Goal: Task Accomplishment & Management: Complete application form

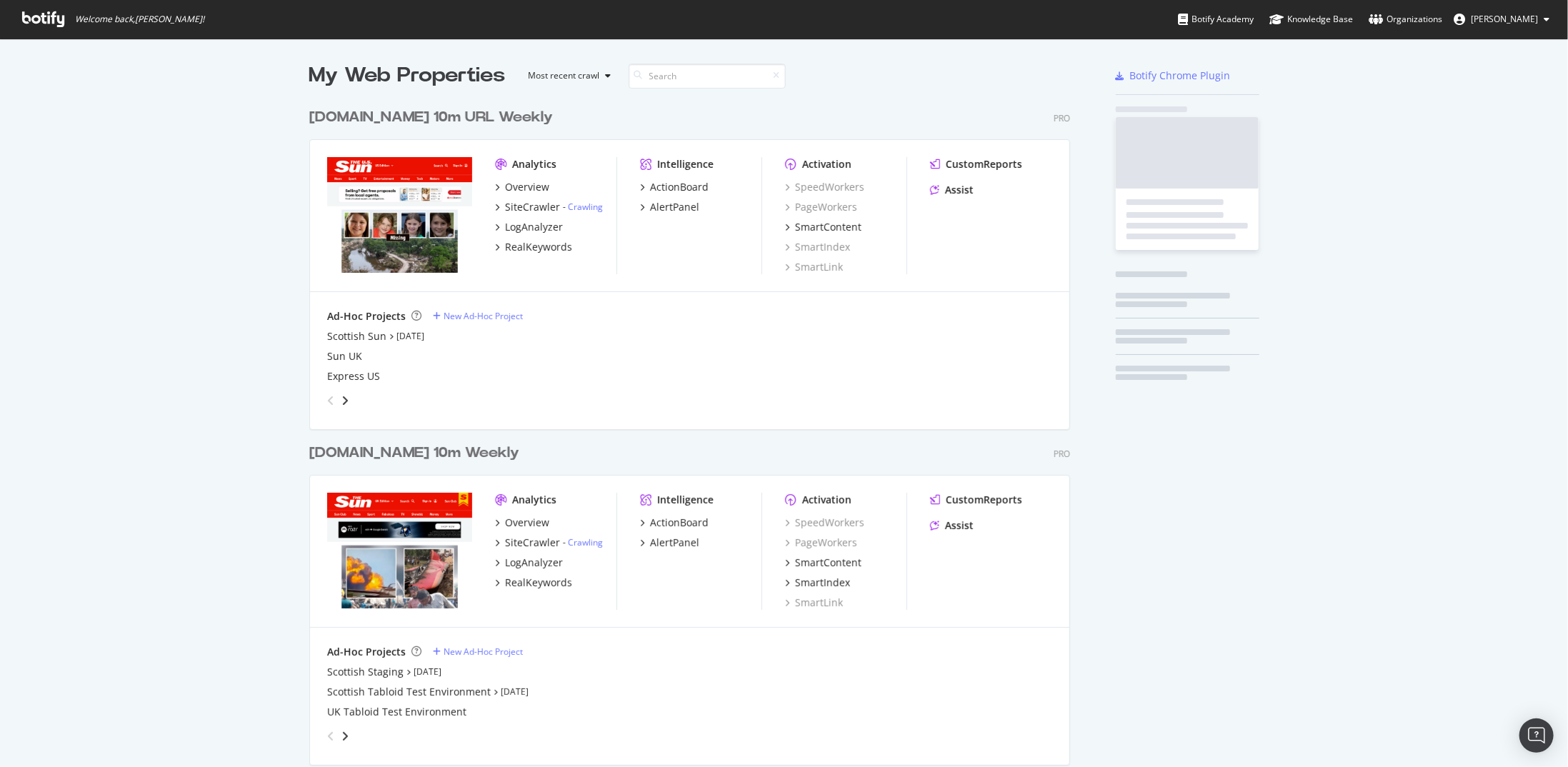
scroll to position [756, 1546]
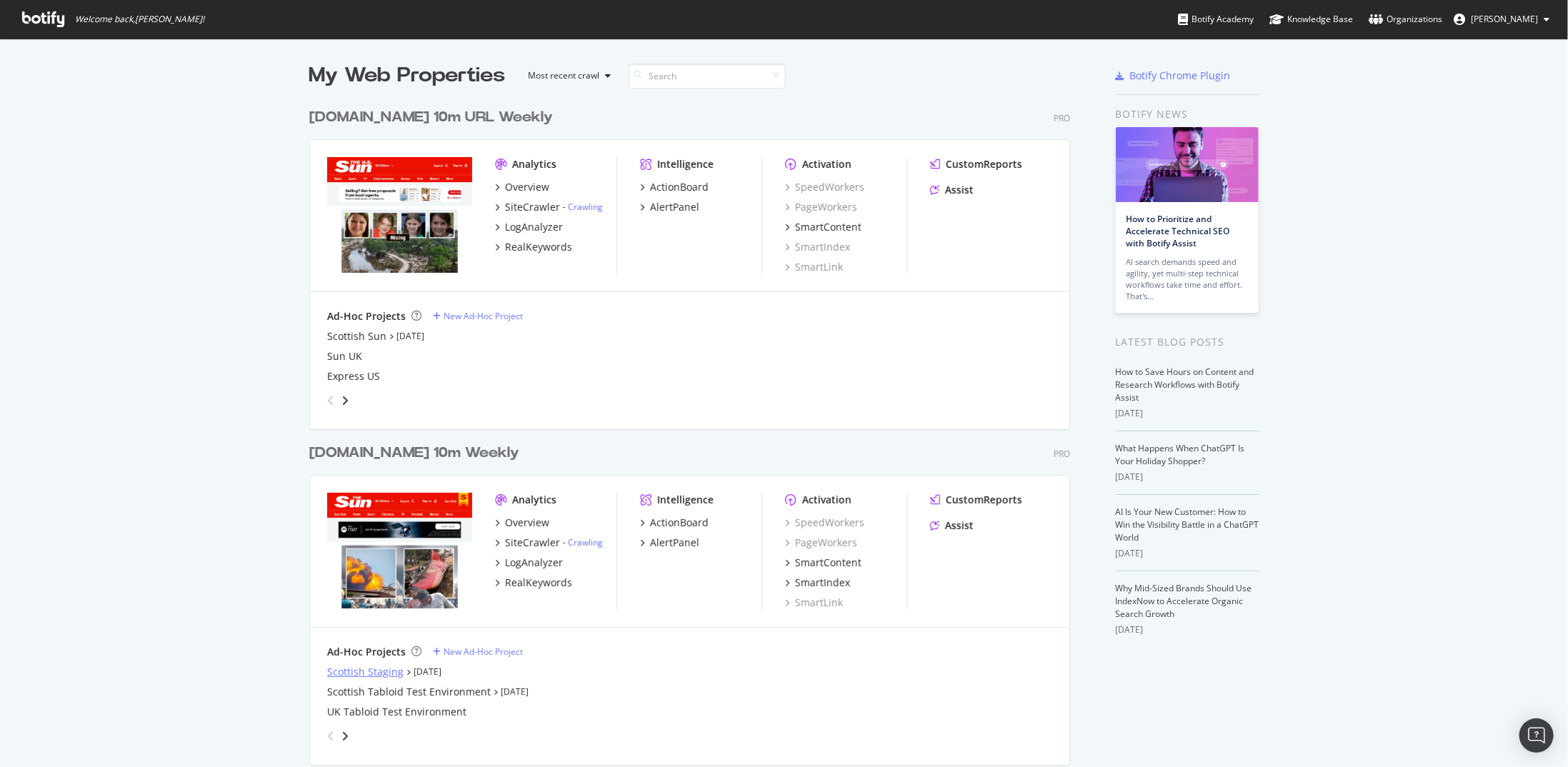
click at [341, 671] on div "Scottish Staging" at bounding box center [365, 671] width 77 height 14
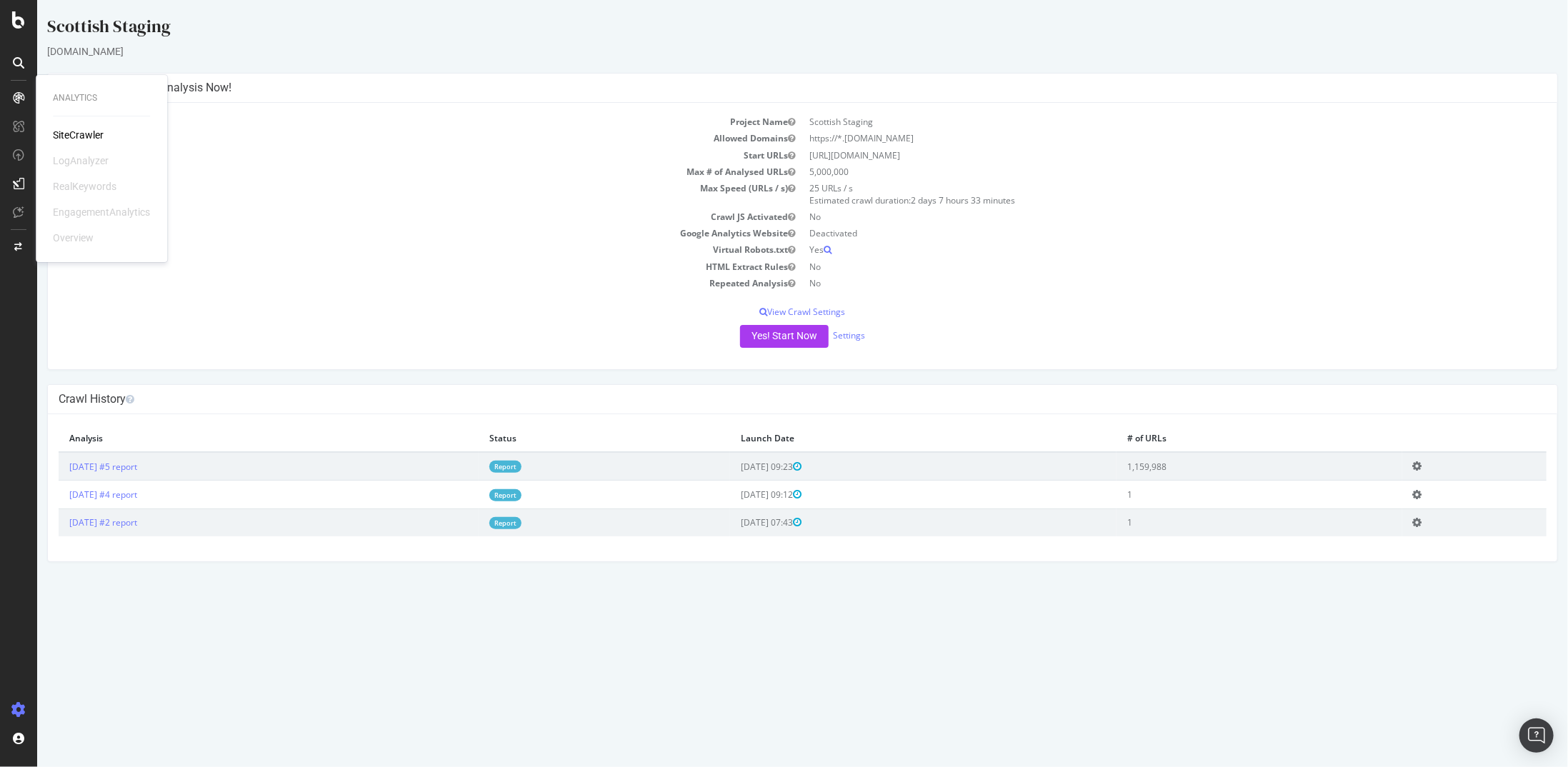
click at [579, 576] on html "Scottish Staging [DOMAIN_NAME] × × Configure your New Analysis Now! Project Nam…" at bounding box center [802, 288] width 1531 height 576
click at [33, 29] on div at bounding box center [18, 383] width 37 height 767
click at [26, 24] on div at bounding box center [18, 19] width 34 height 17
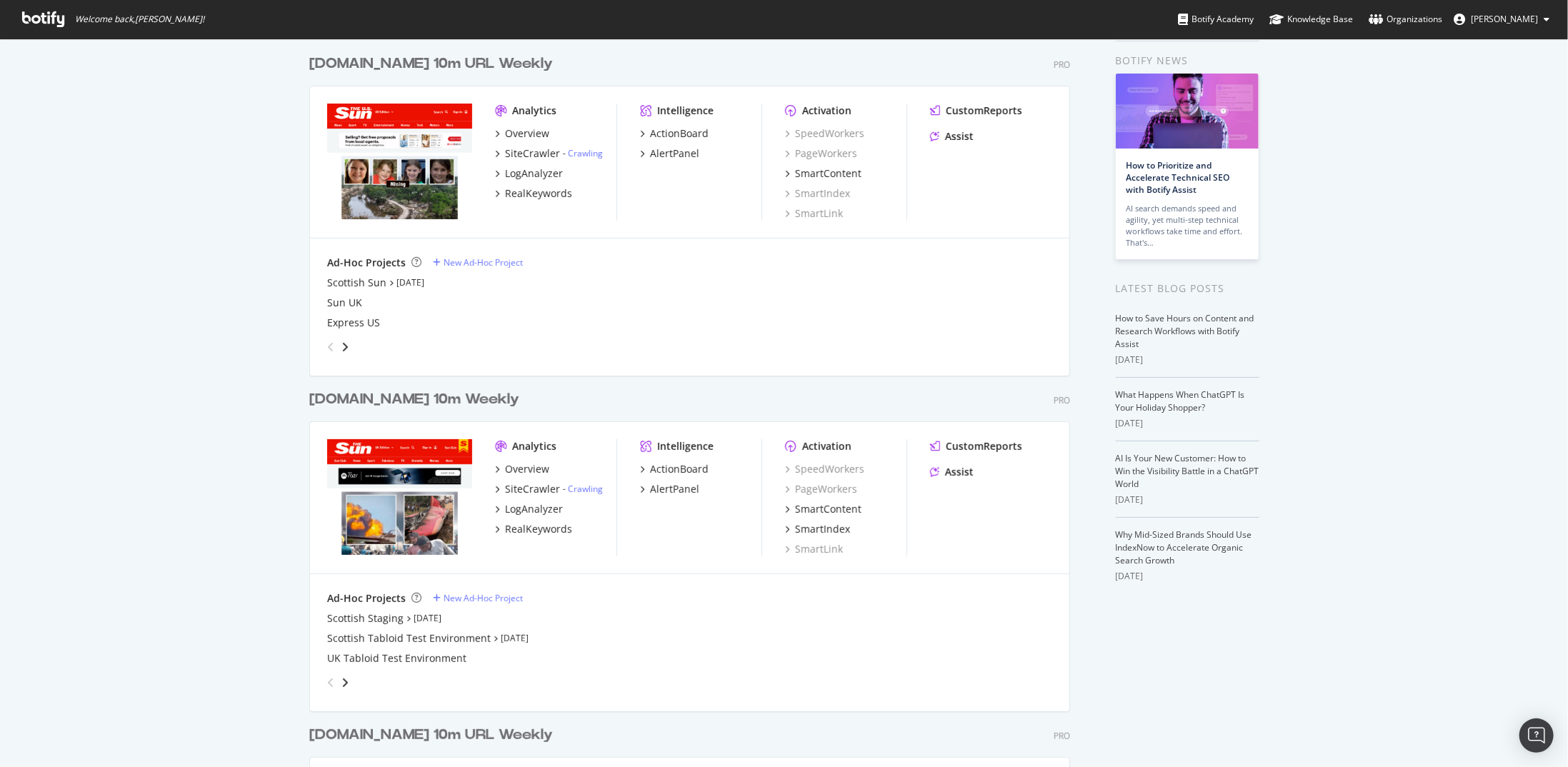
scroll to position [72, 0]
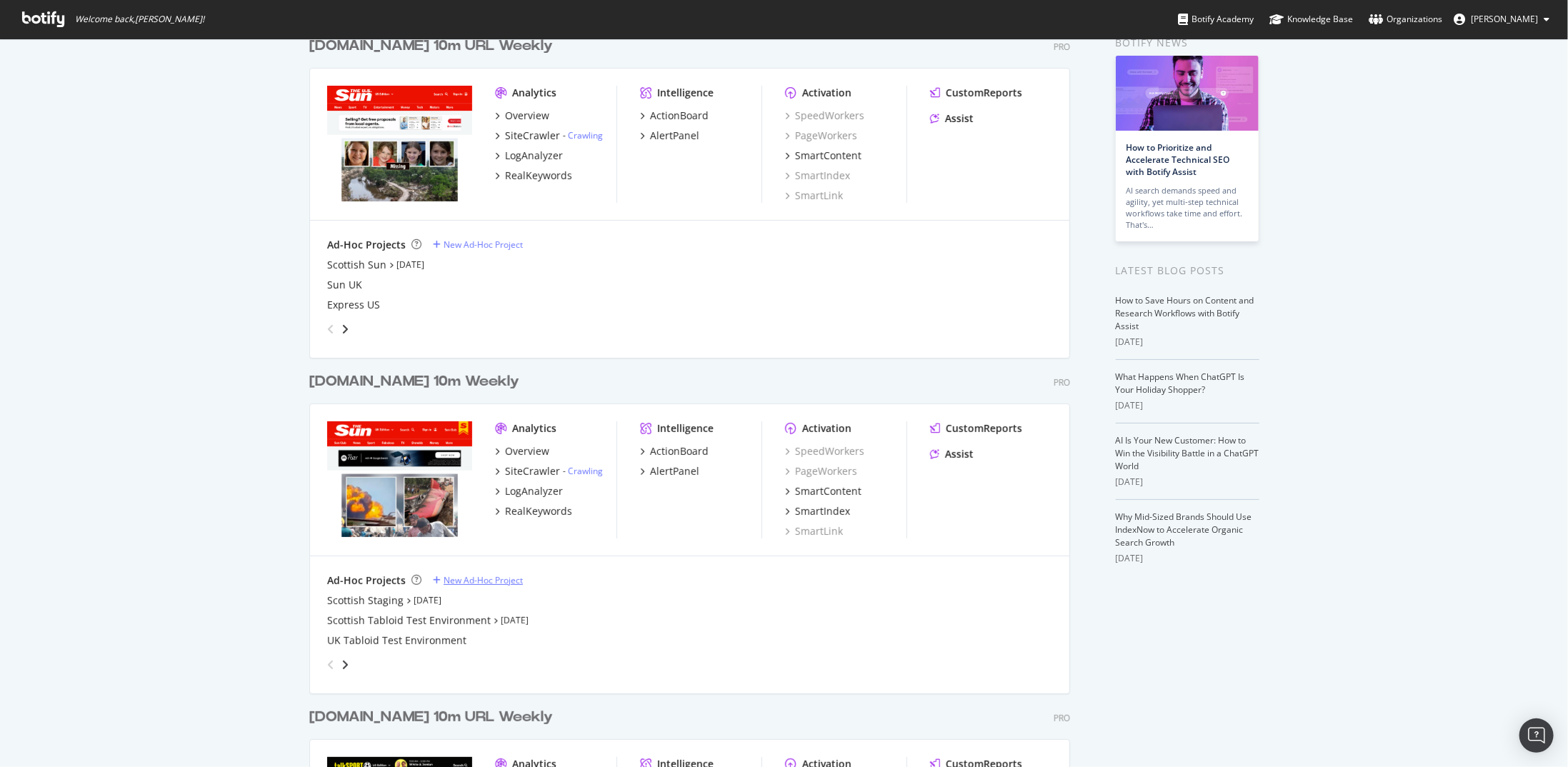
click at [465, 575] on div "New Ad-Hoc Project" at bounding box center [484, 580] width 80 height 12
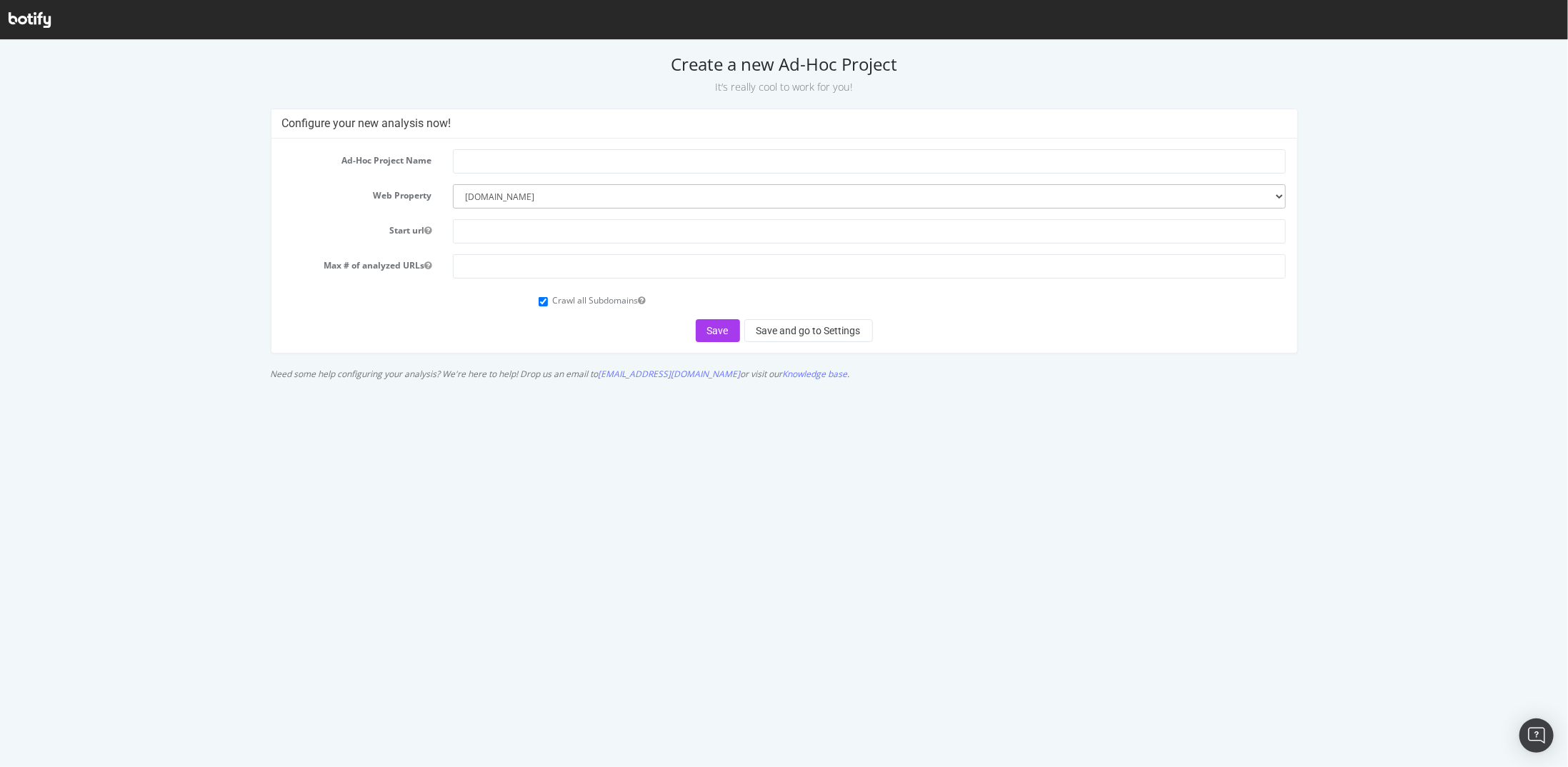
drag, startPoint x: 487, startPoint y: 138, endPoint x: 490, endPoint y: 145, distance: 7.6
click at [488, 139] on div "Ad-Hoc Project Name Web Property --------- www.TheSun.co.uk www.The-Sun.com the…" at bounding box center [784, 245] width 1026 height 214
click at [494, 156] on input "text" at bounding box center [870, 160] width 834 height 24
drag, startPoint x: 0, startPoint y: 40, endPoint x: 484, endPoint y: 145, distance: 495.3
click at [478, 138] on div "Ad-Hoc Project Name staging Web Property --------- www.TheSun.co.uk www.The-Sun…" at bounding box center [784, 245] width 1026 height 214
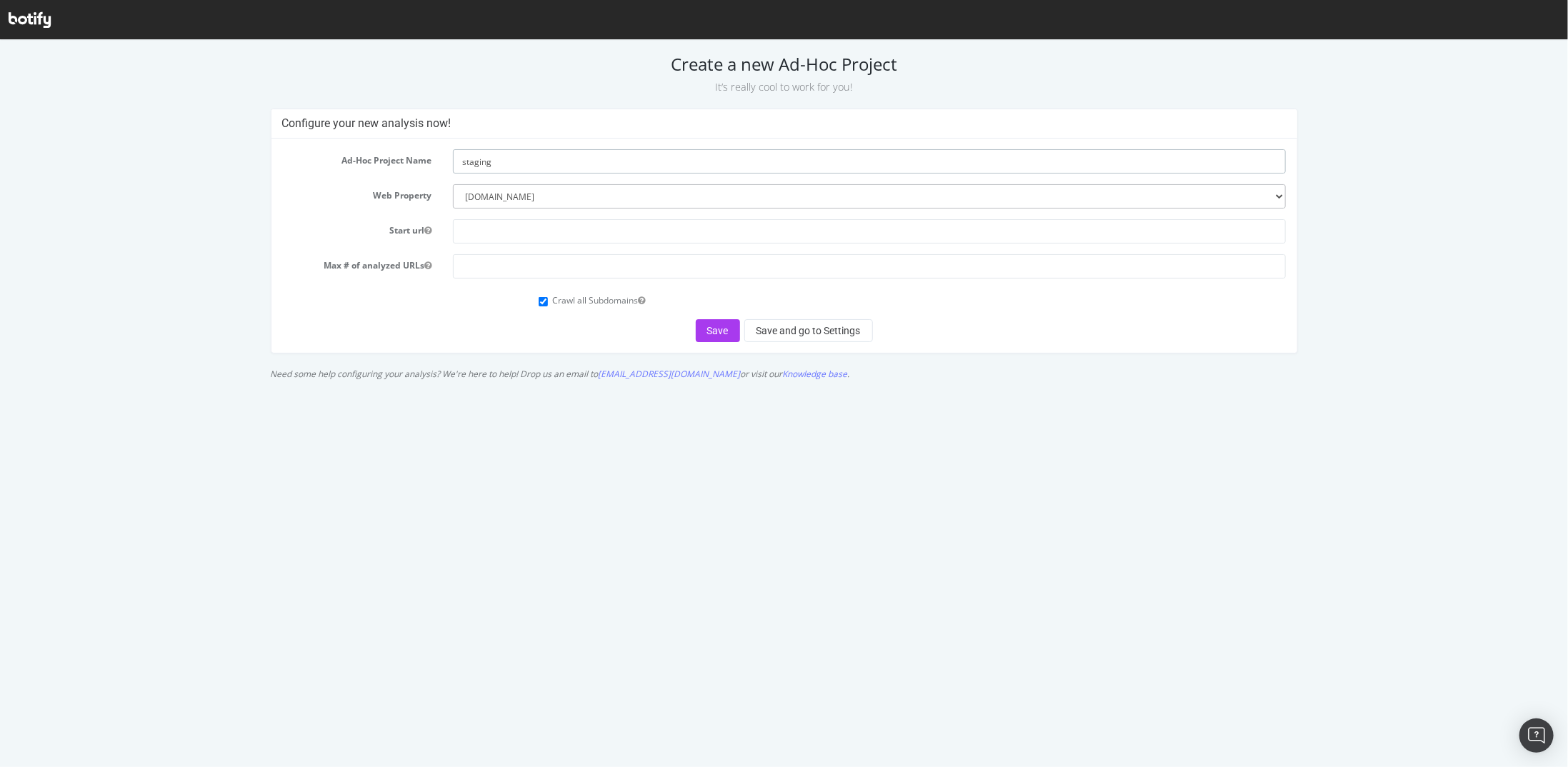
drag, startPoint x: 478, startPoint y: 162, endPoint x: 353, endPoint y: 167, distance: 125.1
click at [353, 167] on div "Ad-Hoc Project Name staging" at bounding box center [784, 160] width 1026 height 24
type input "Irish Staging"
drag, startPoint x: 73, startPoint y: 39, endPoint x: 552, endPoint y: 342, distance: 566.8
click at [629, 386] on html "Create a new Ad-Hoc Project It’s really cool to work for you! Configure your ne…" at bounding box center [784, 212] width 1568 height 347
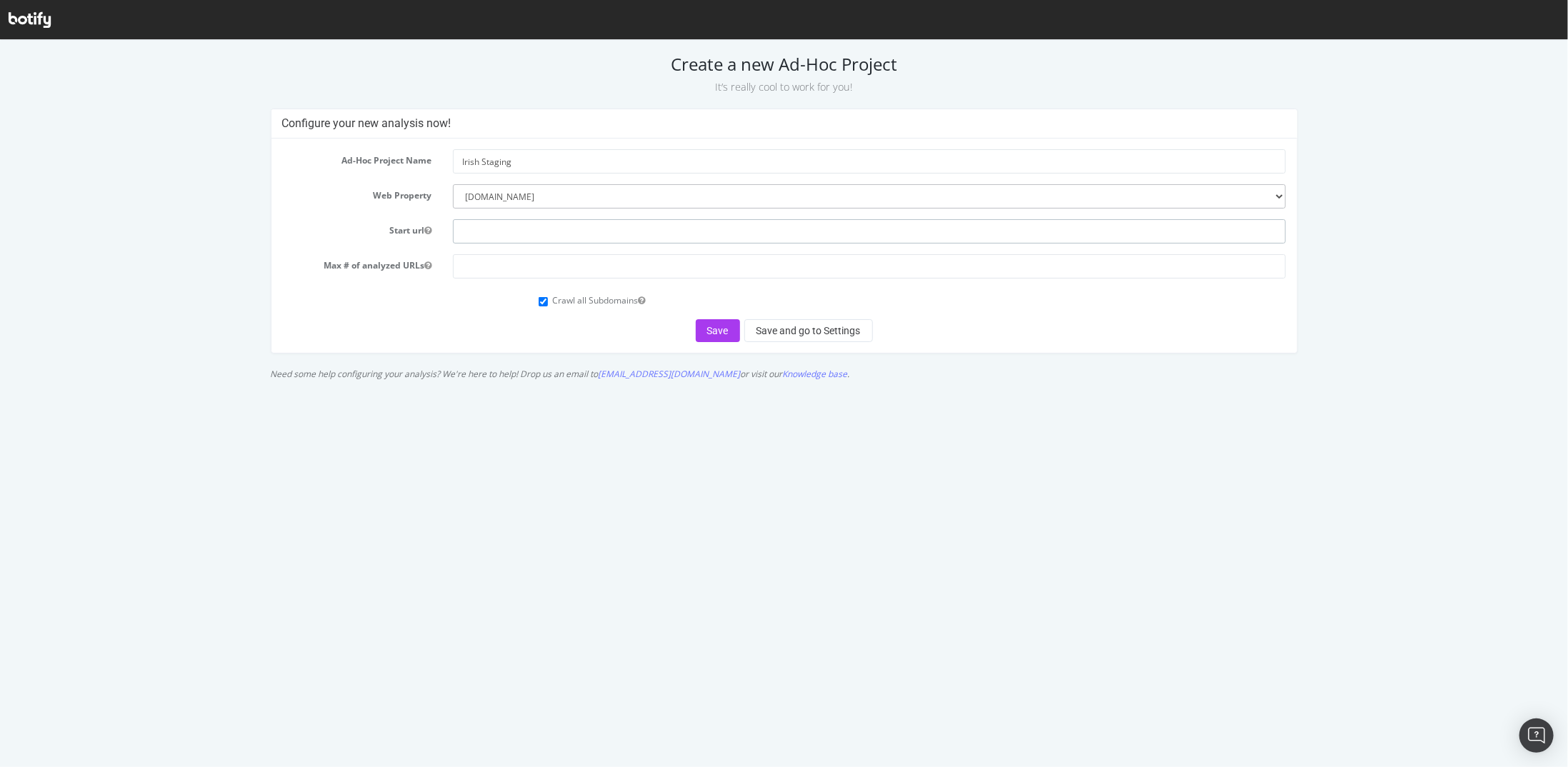
click at [500, 235] on input "text" at bounding box center [870, 231] width 834 height 24
paste input "https://www.staging-thesun.ie/"
type input "https://www.staging-thesun.ie/"
click at [481, 270] on input "number" at bounding box center [870, 266] width 834 height 24
type input "5000000"
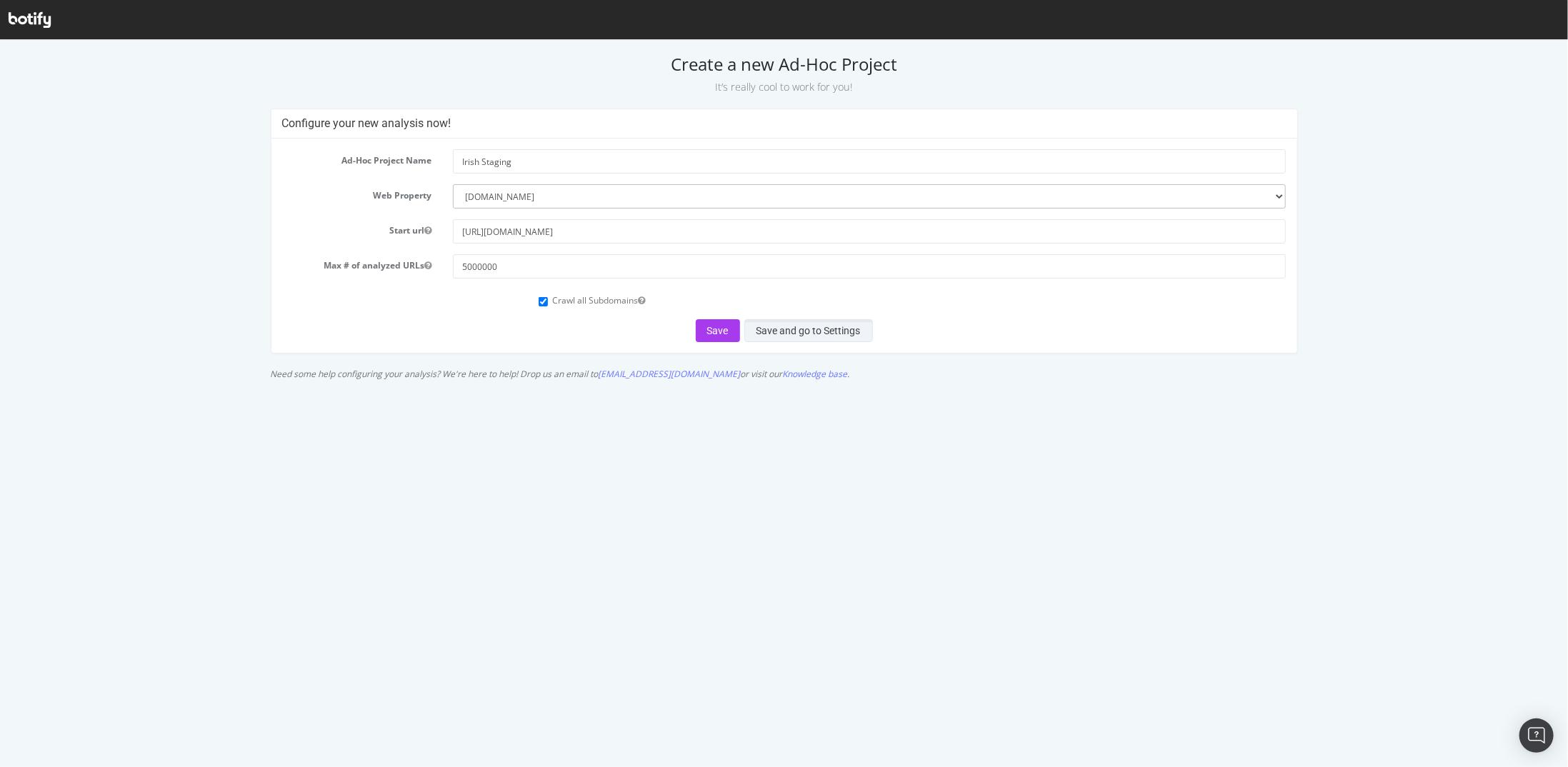
click at [772, 330] on button "Save and go to Settings" at bounding box center [808, 329] width 128 height 23
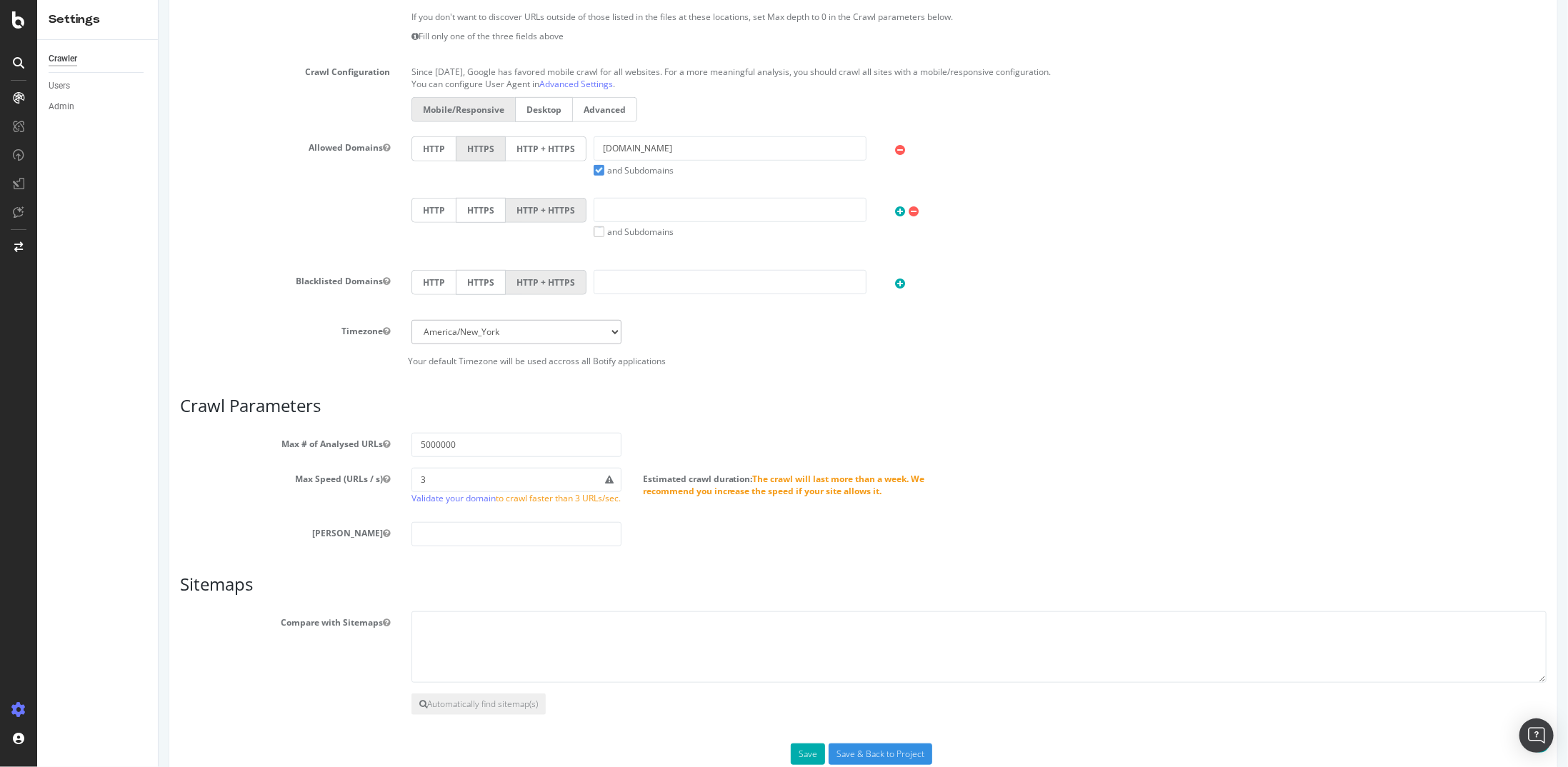
scroll to position [589, 0]
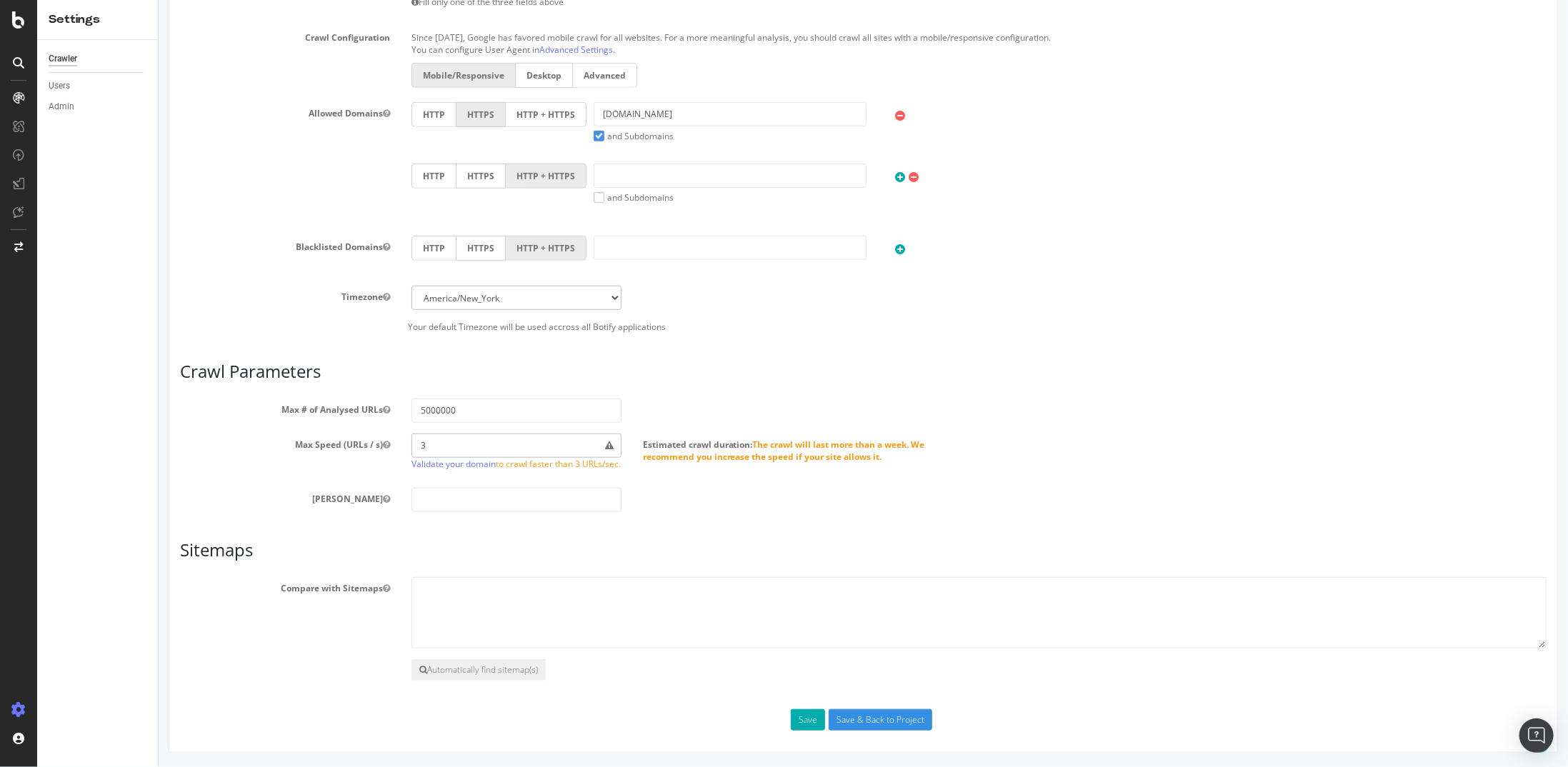
drag, startPoint x: 399, startPoint y: 432, endPoint x: 345, endPoint y: 429, distance: 54.1
click at [345, 434] on div "Max Speed (URLs / s) 3 Validate your domain to crawl faster than 3 URLs/sec. Es…" at bounding box center [862, 456] width 1388 height 44
type input "25"
click at [803, 713] on button "Save" at bounding box center [807, 720] width 34 height 22
click at [798, 720] on div "Save Save & Back to Project" at bounding box center [862, 720] width 1388 height 22
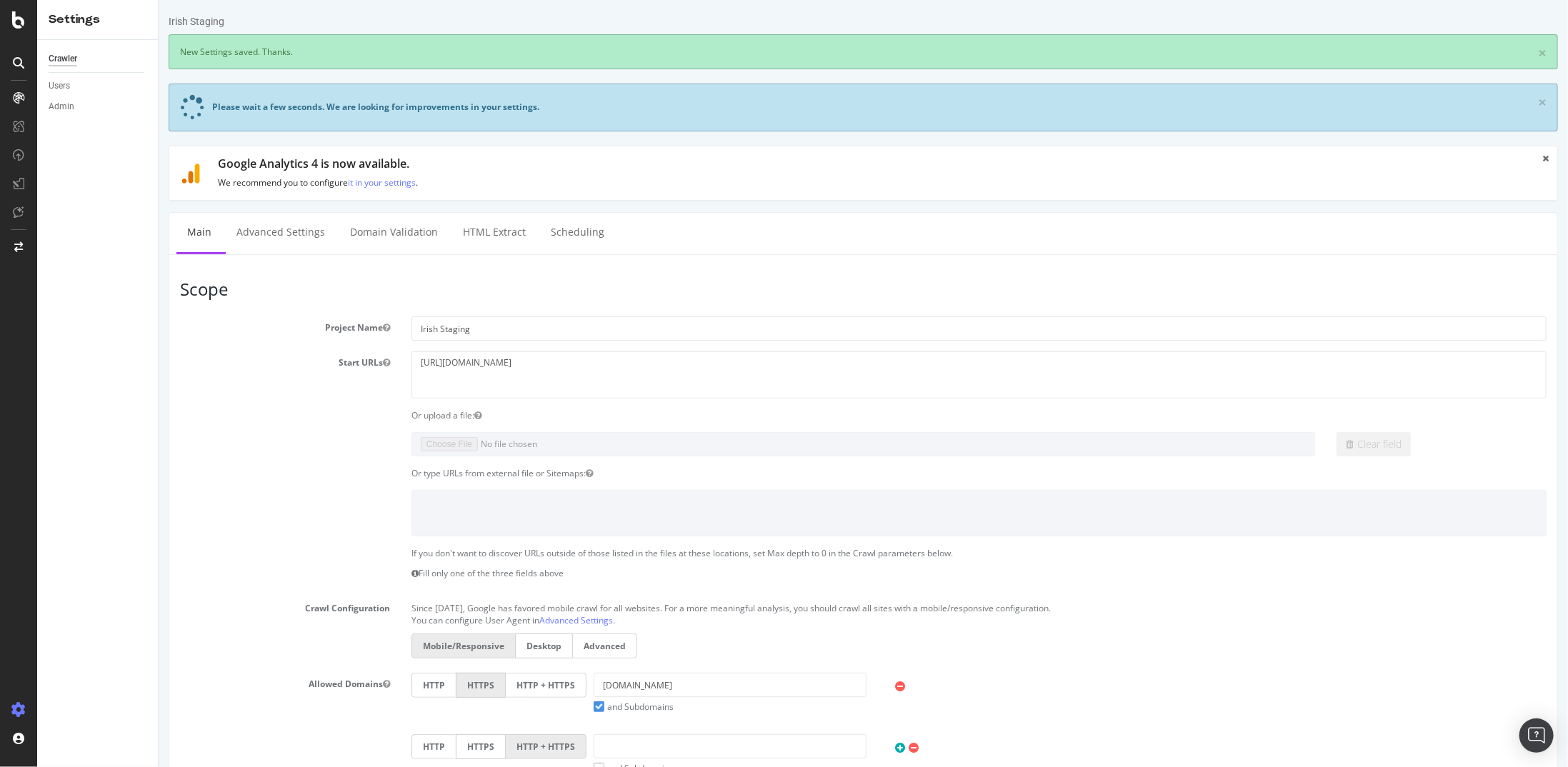
scroll to position [0, 0]
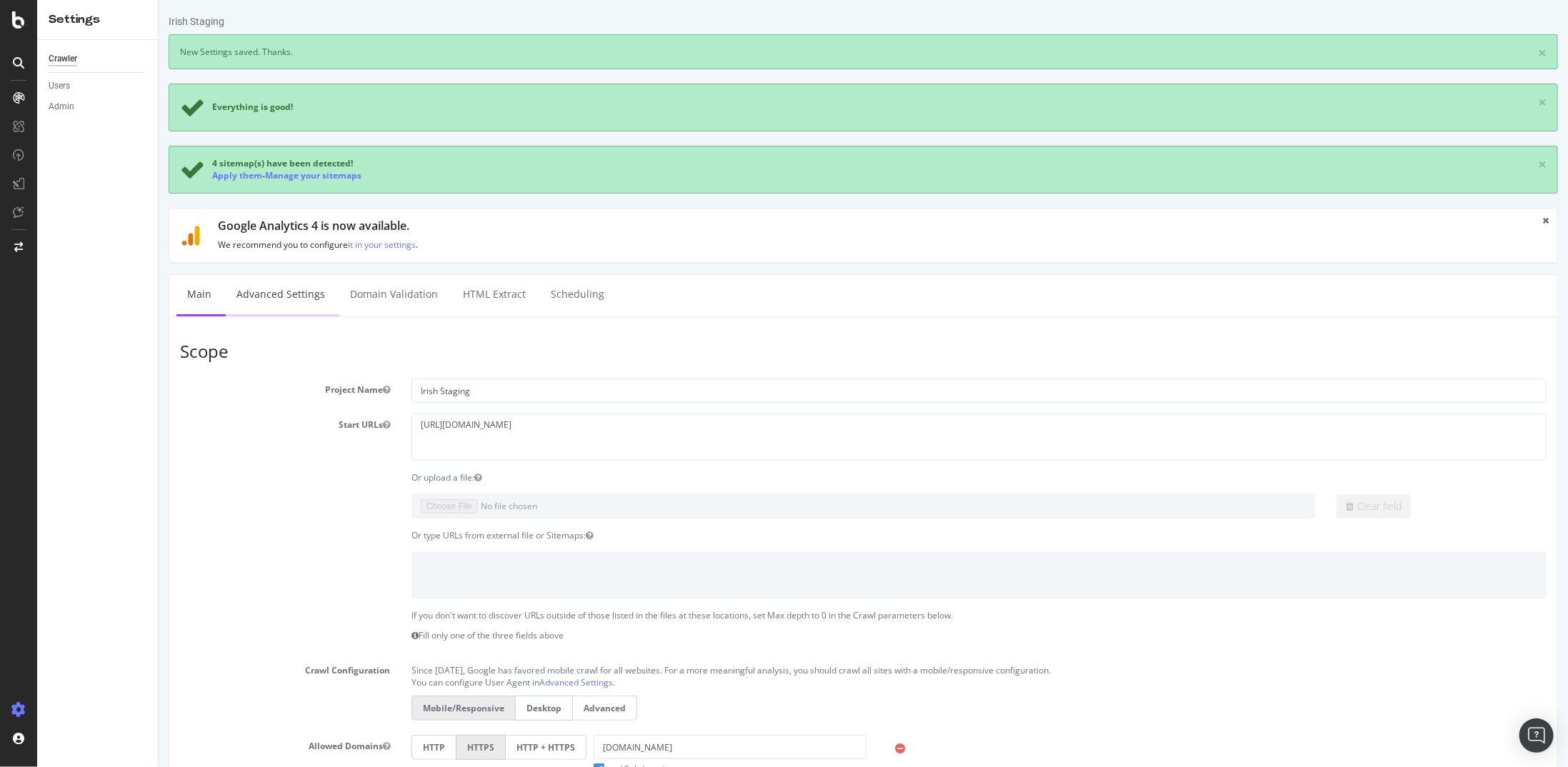
click at [312, 299] on link "Advanced Settings" at bounding box center [280, 293] width 110 height 39
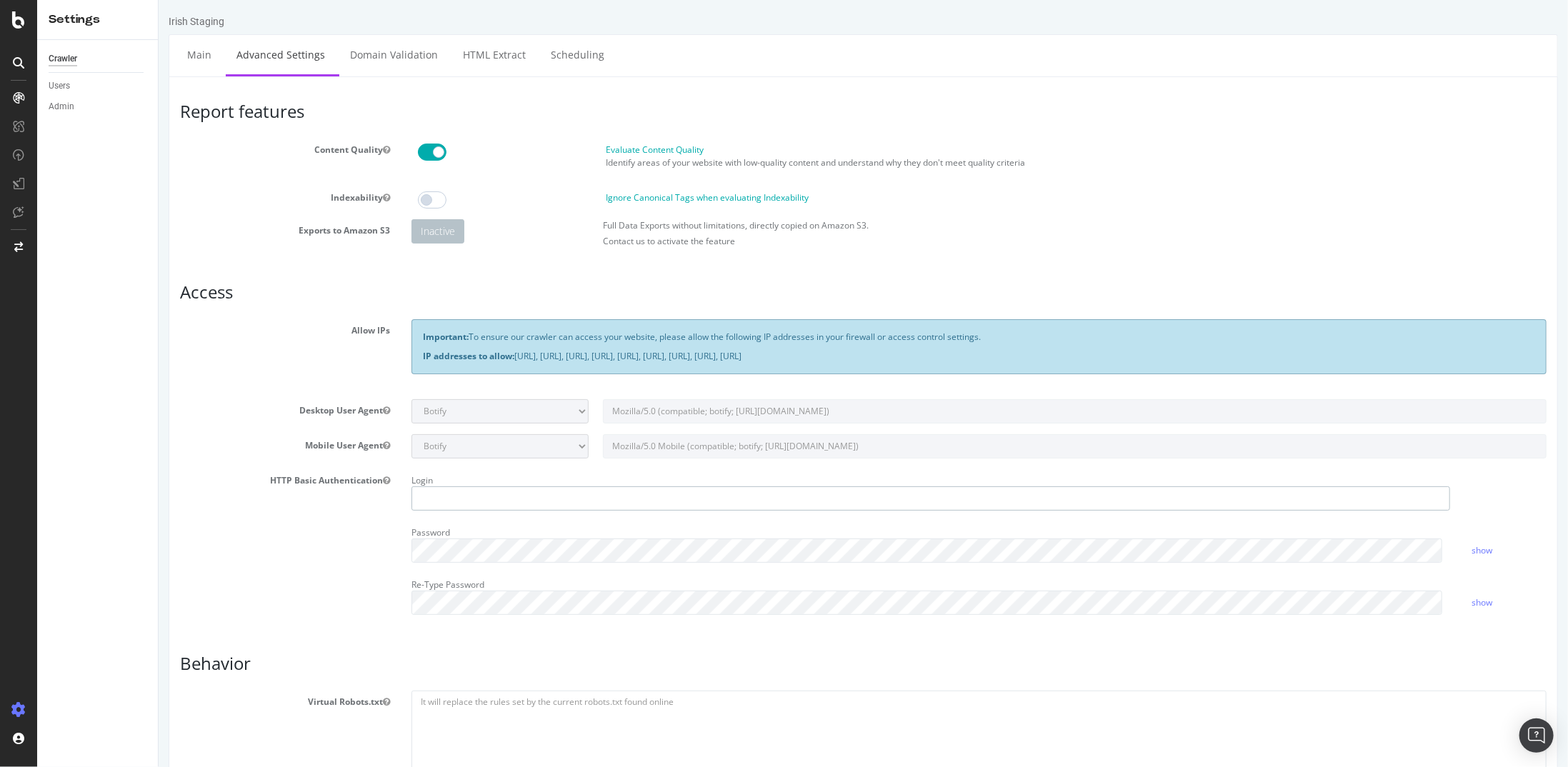
type input "kdeng"
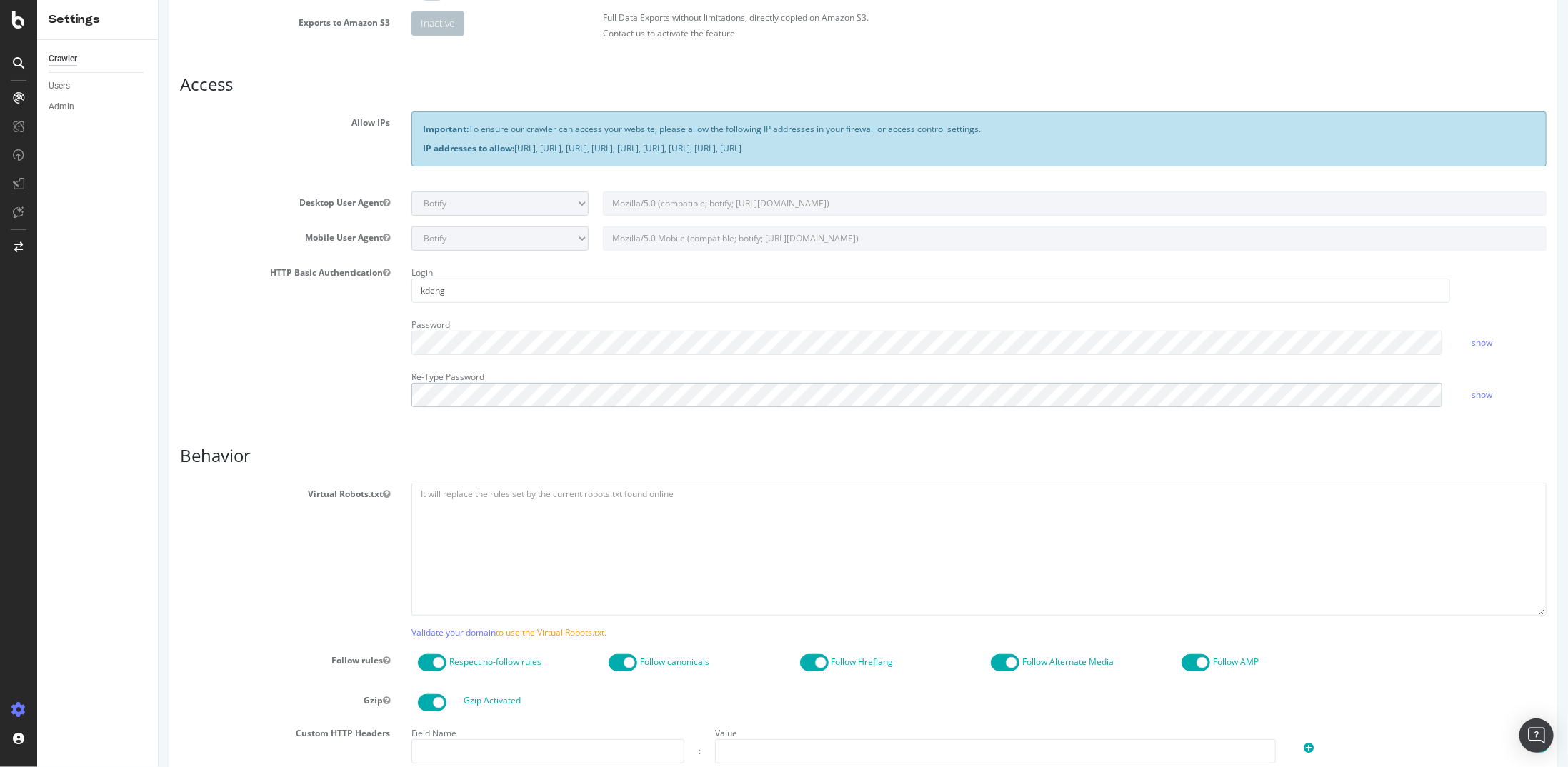
scroll to position [214, 0]
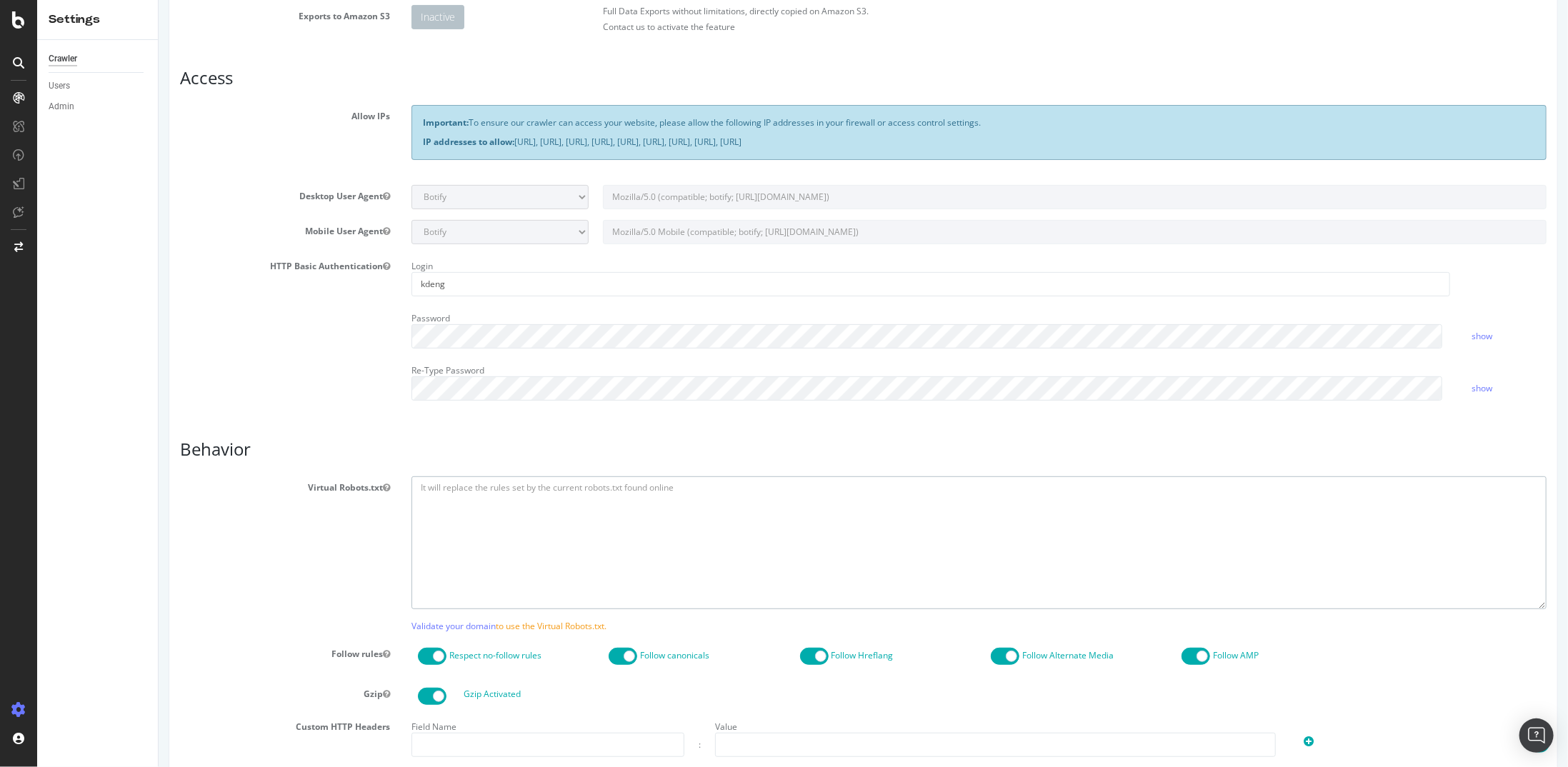
click at [511, 521] on textarea at bounding box center [978, 542] width 1135 height 132
click at [495, 520] on textarea at bounding box center [978, 542] width 1135 height 132
paste textarea "https://www.staging-thesun.ie/"
type textarea "https://www.staging-thesun.ie/"
click at [467, 528] on textarea at bounding box center [978, 542] width 1135 height 132
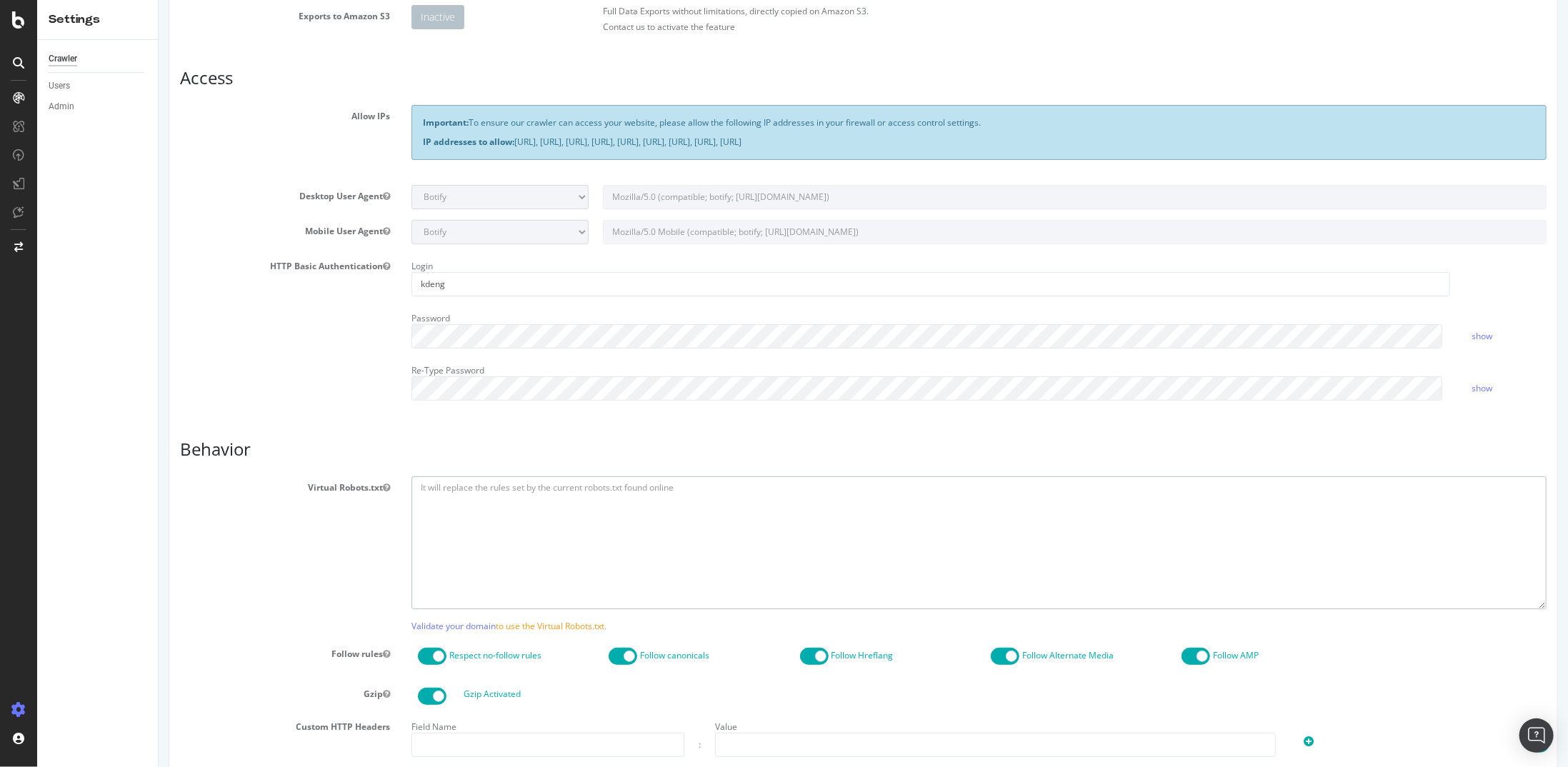
paste textarea "User-agent: * Disallow: / User-agent: * Disallow: /wp-admin/ Allow: /wp-admin/a…"
drag, startPoint x: 475, startPoint y: 499, endPoint x: 400, endPoint y: 490, distance: 75.5
click at [400, 490] on div at bounding box center [978, 542] width 1156 height 132
click at [417, 500] on textarea at bounding box center [978, 542] width 1135 height 132
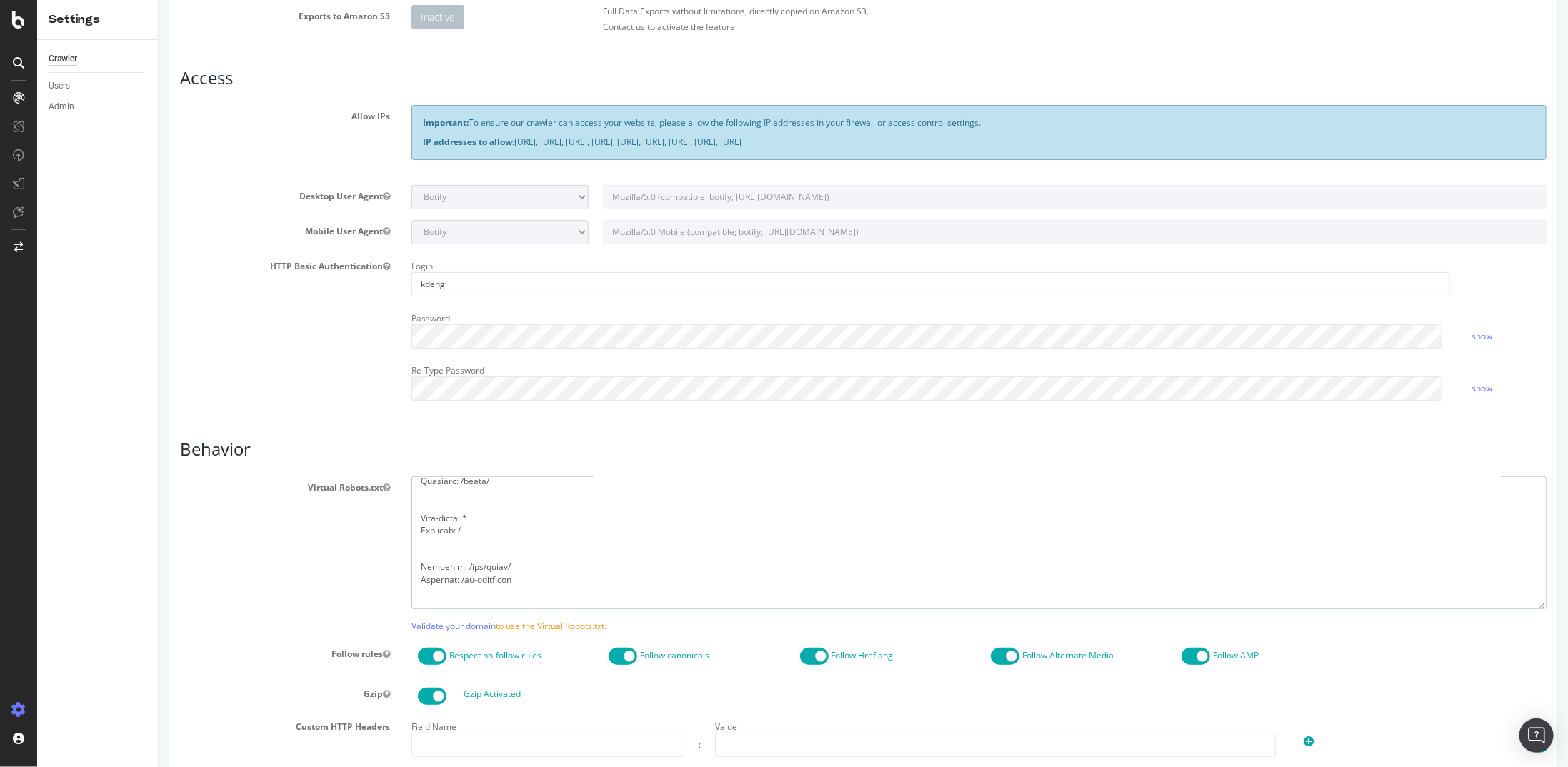
scroll to position [214, 0]
drag, startPoint x: 420, startPoint y: 571, endPoint x: 397, endPoint y: 554, distance: 28.6
click at [400, 554] on div at bounding box center [978, 542] width 1156 height 132
click at [416, 561] on textarea at bounding box center [978, 542] width 1135 height 132
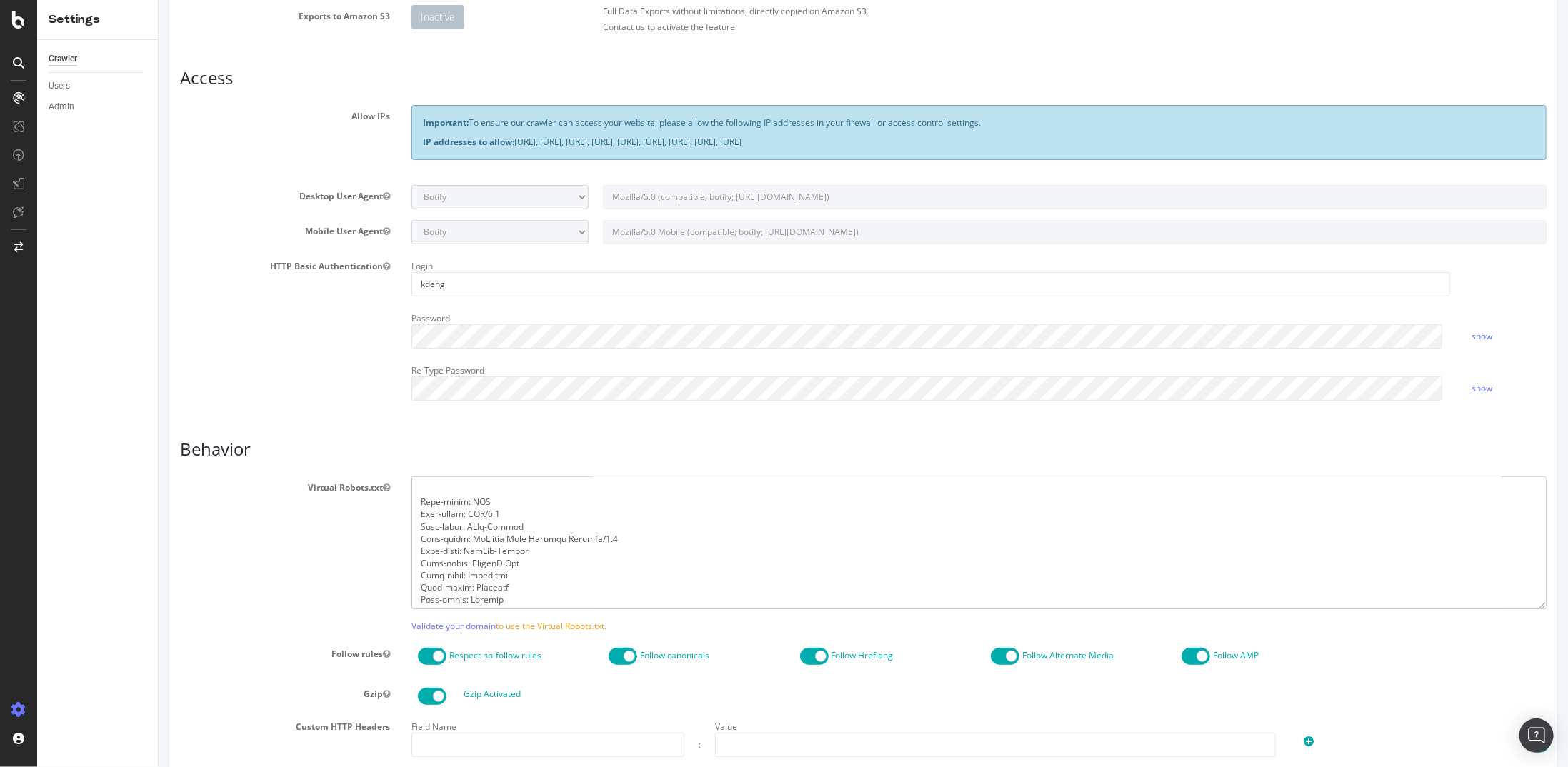
type textarea "User-agent: * Disallow: /wp-admin/ Allow: /wp-admin/admin-ajax.php Disallow: /*…"
click at [435, 658] on span at bounding box center [431, 656] width 29 height 17
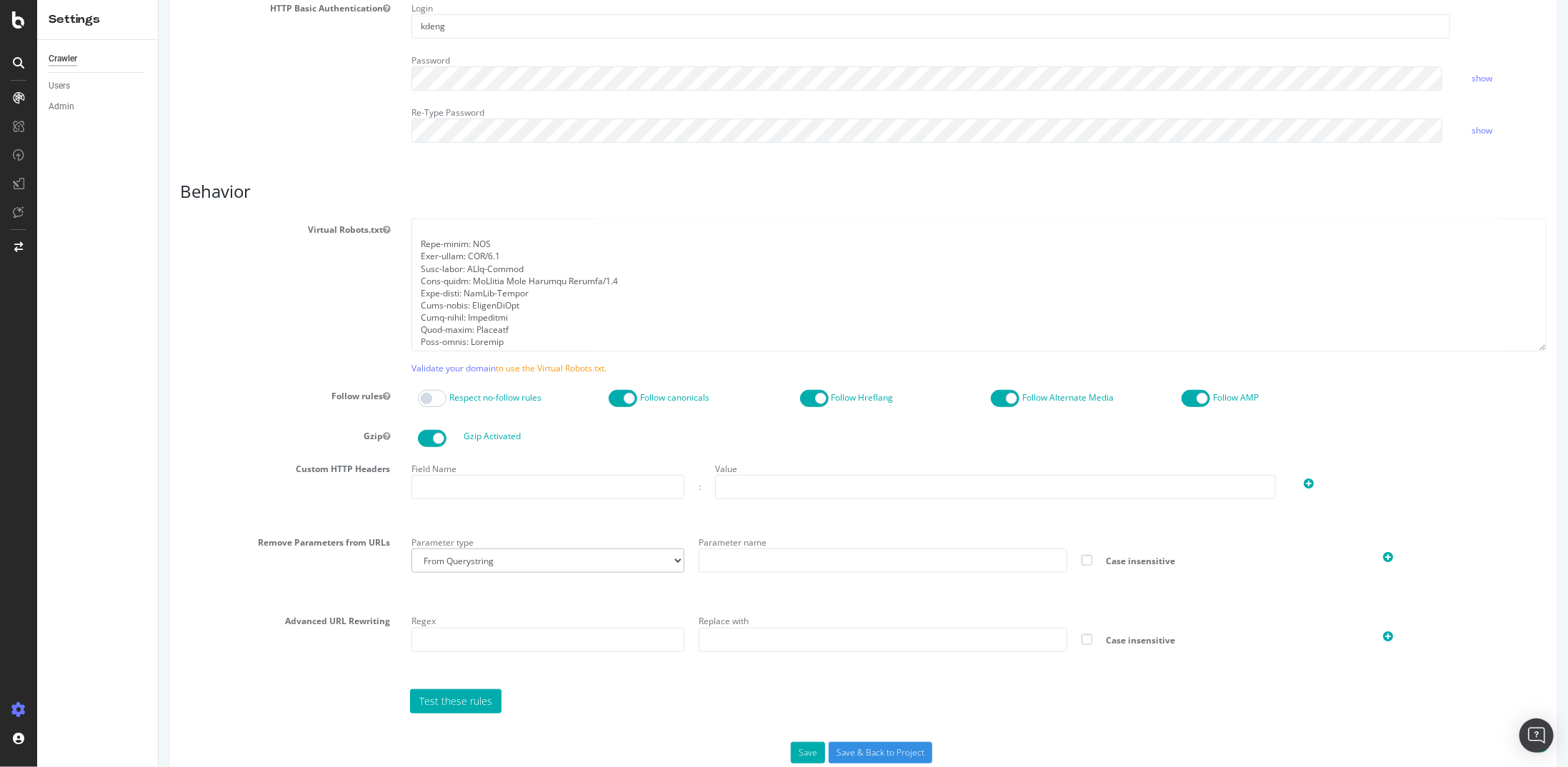
scroll to position [500, 0]
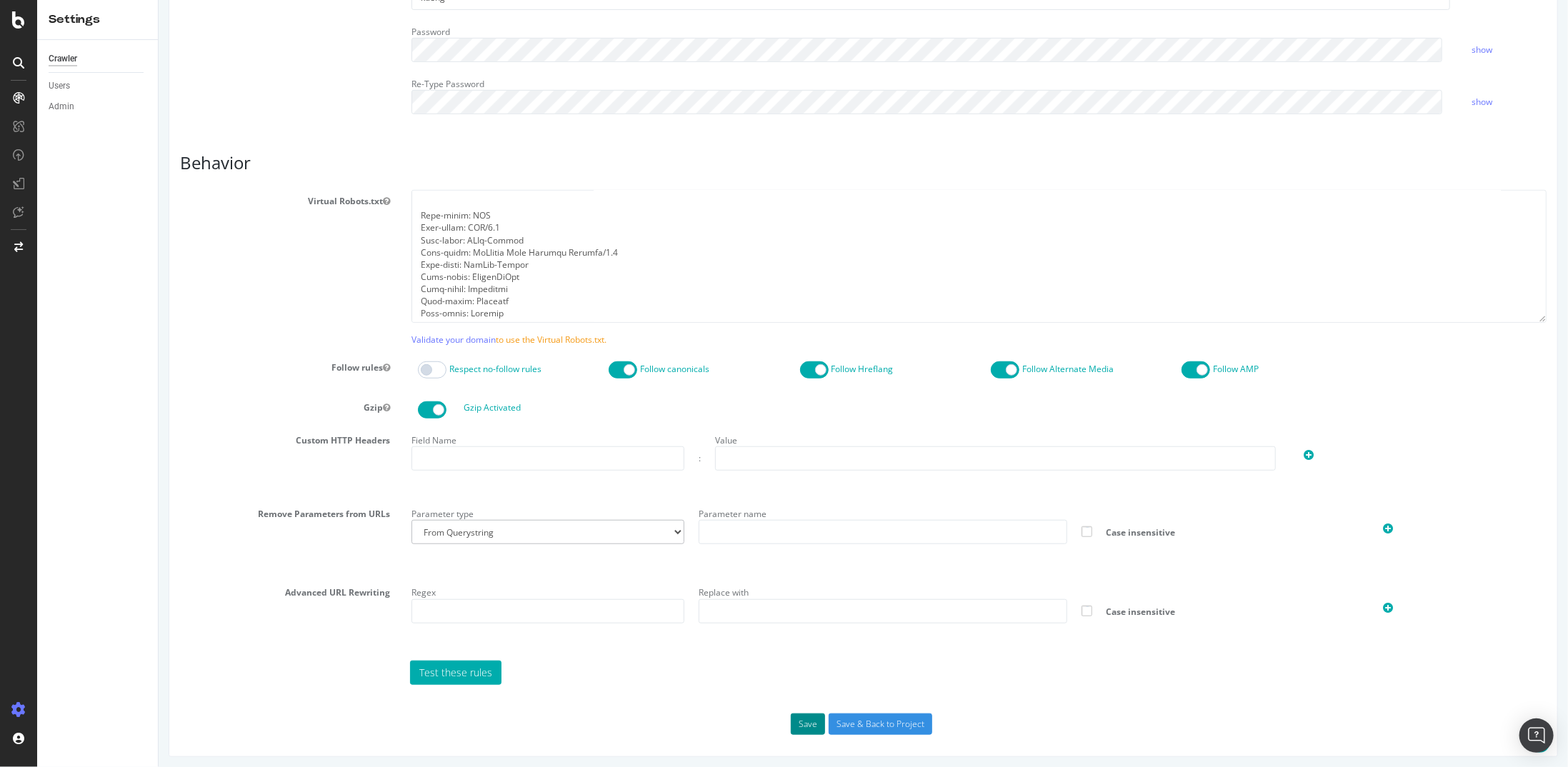
click at [798, 717] on button "Save" at bounding box center [807, 724] width 34 height 22
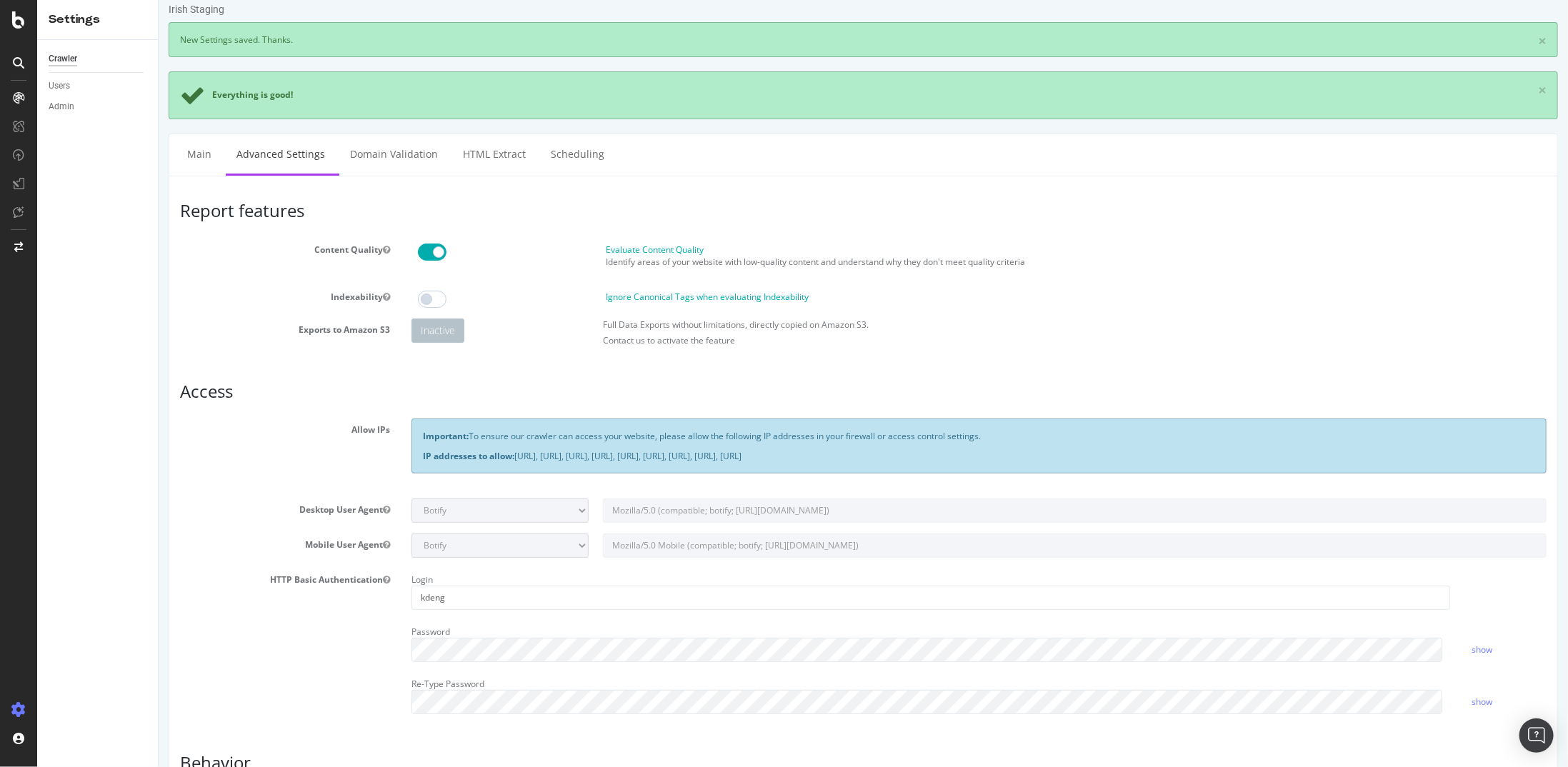
scroll to position [0, 0]
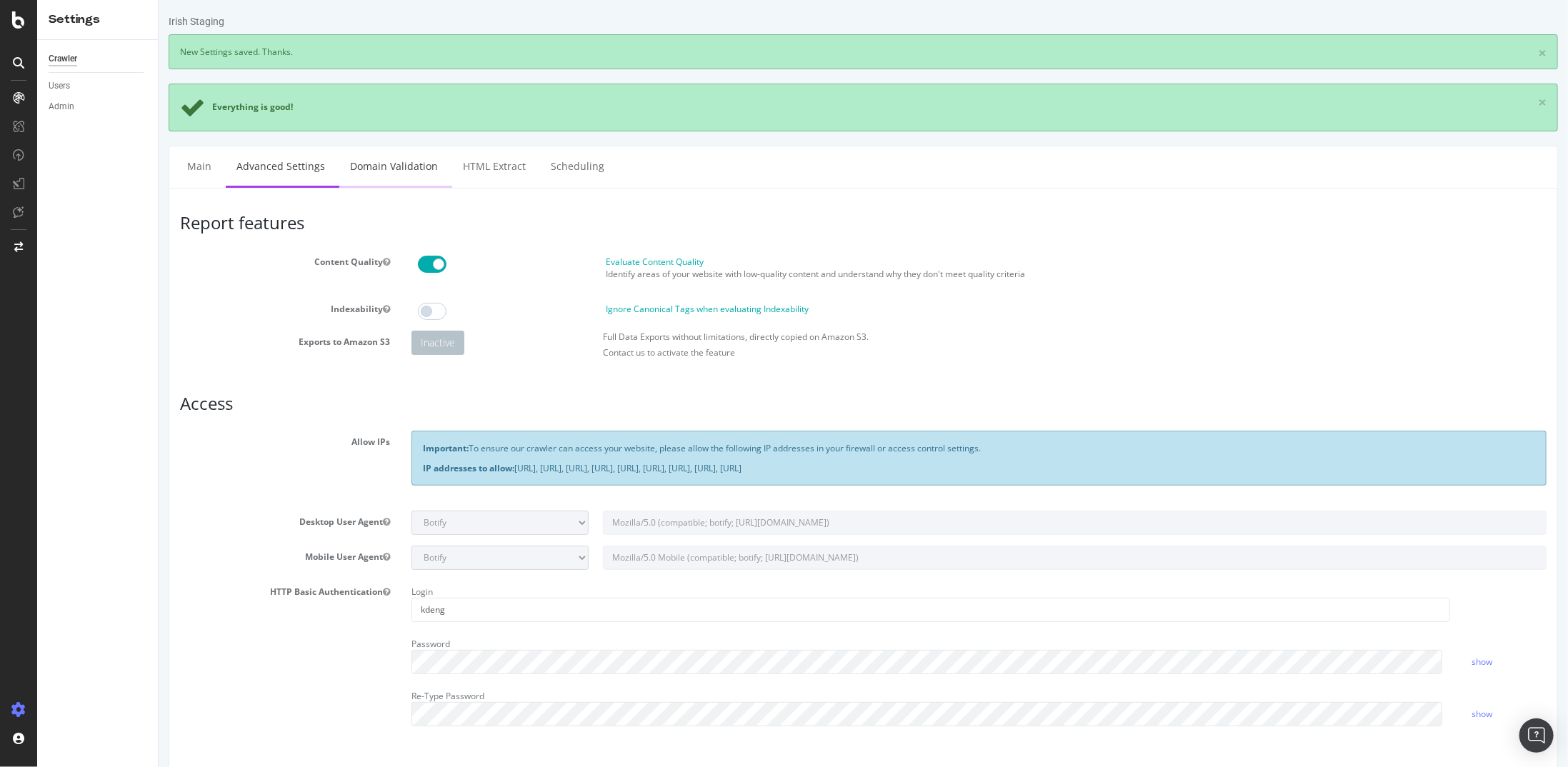
click at [408, 179] on link "Domain Validation" at bounding box center [393, 165] width 109 height 39
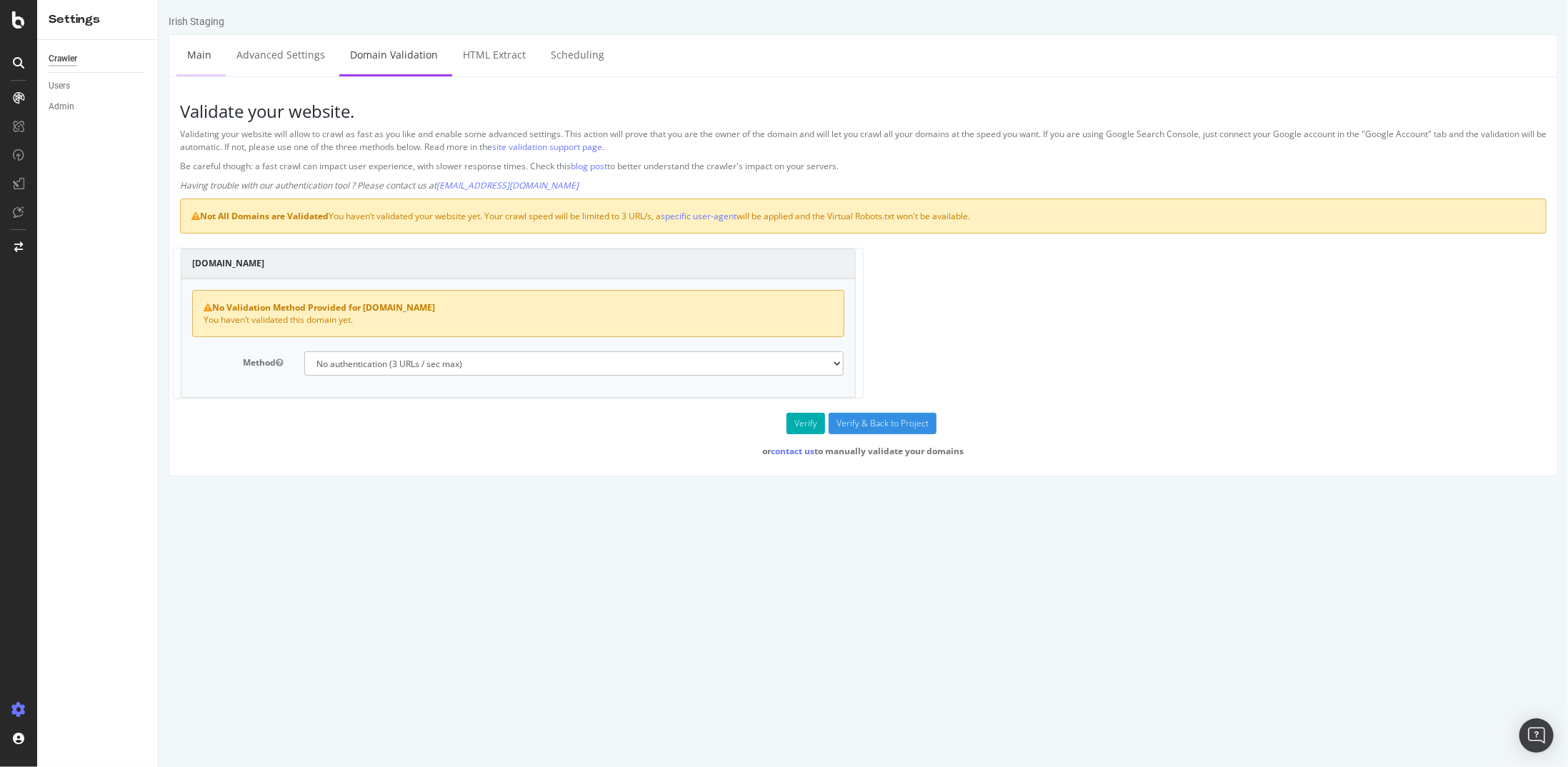
click at [186, 56] on link "Main" at bounding box center [199, 54] width 46 height 39
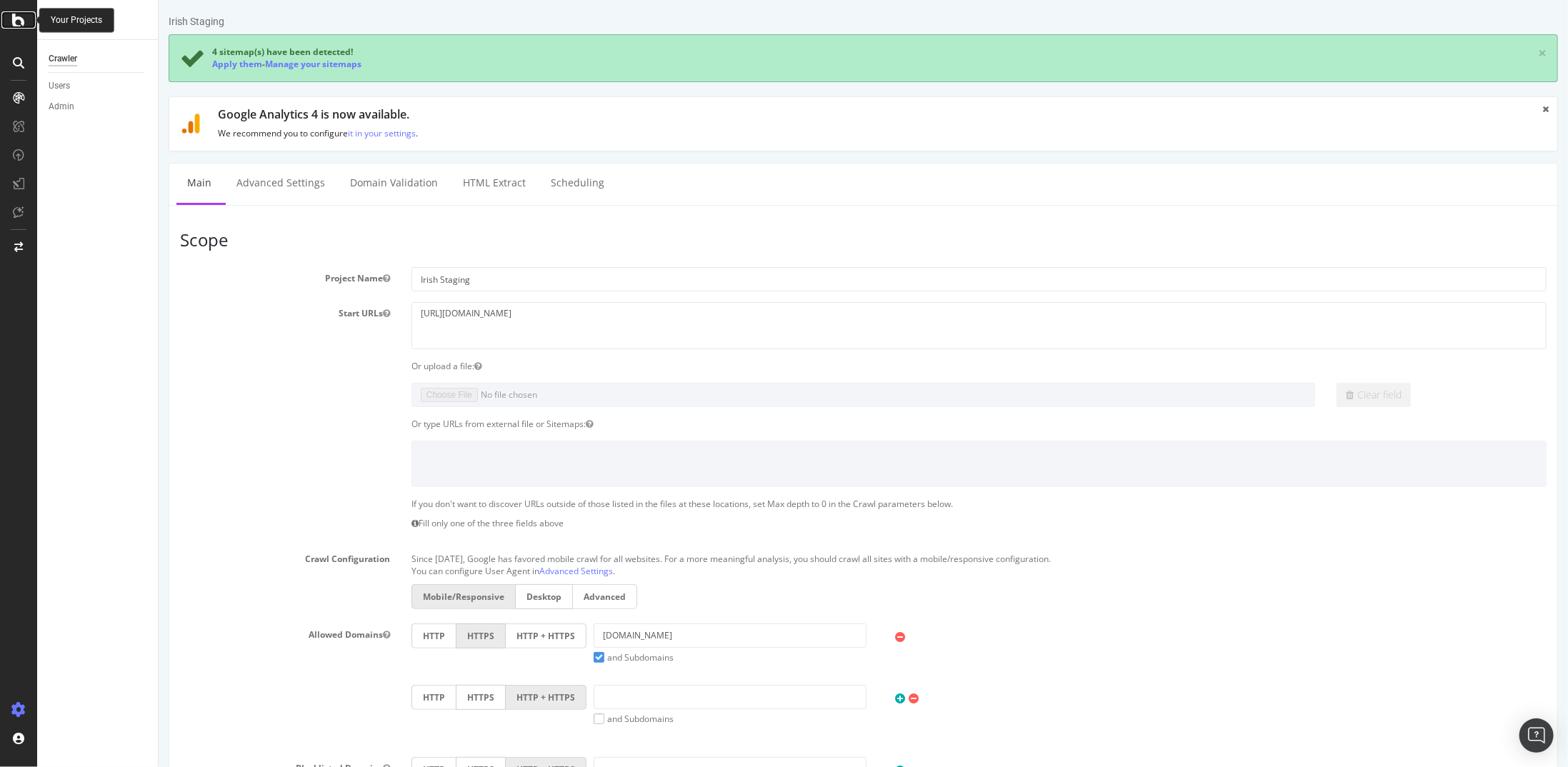
click at [16, 21] on icon at bounding box center [18, 19] width 13 height 17
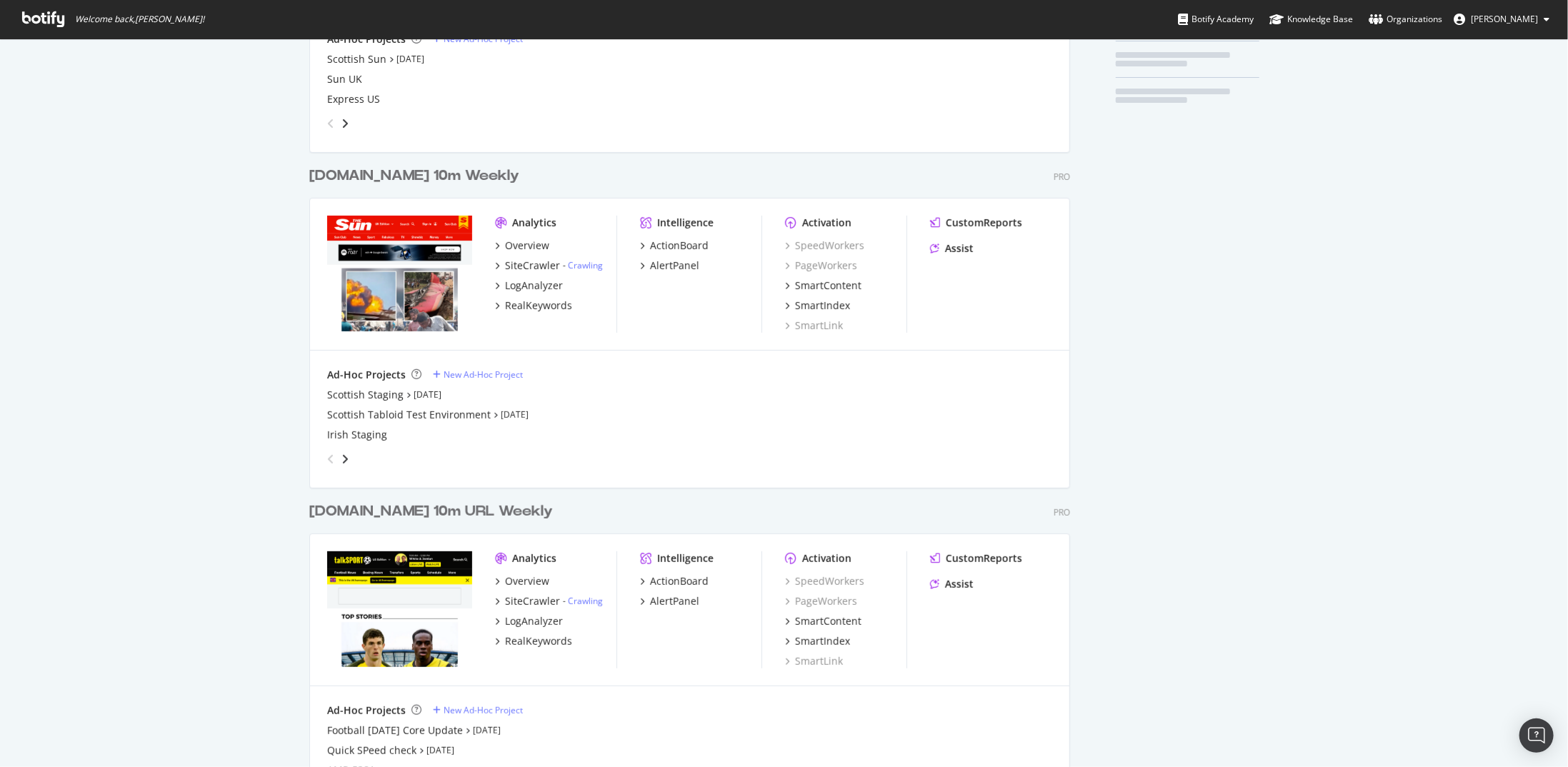
scroll to position [286, 0]
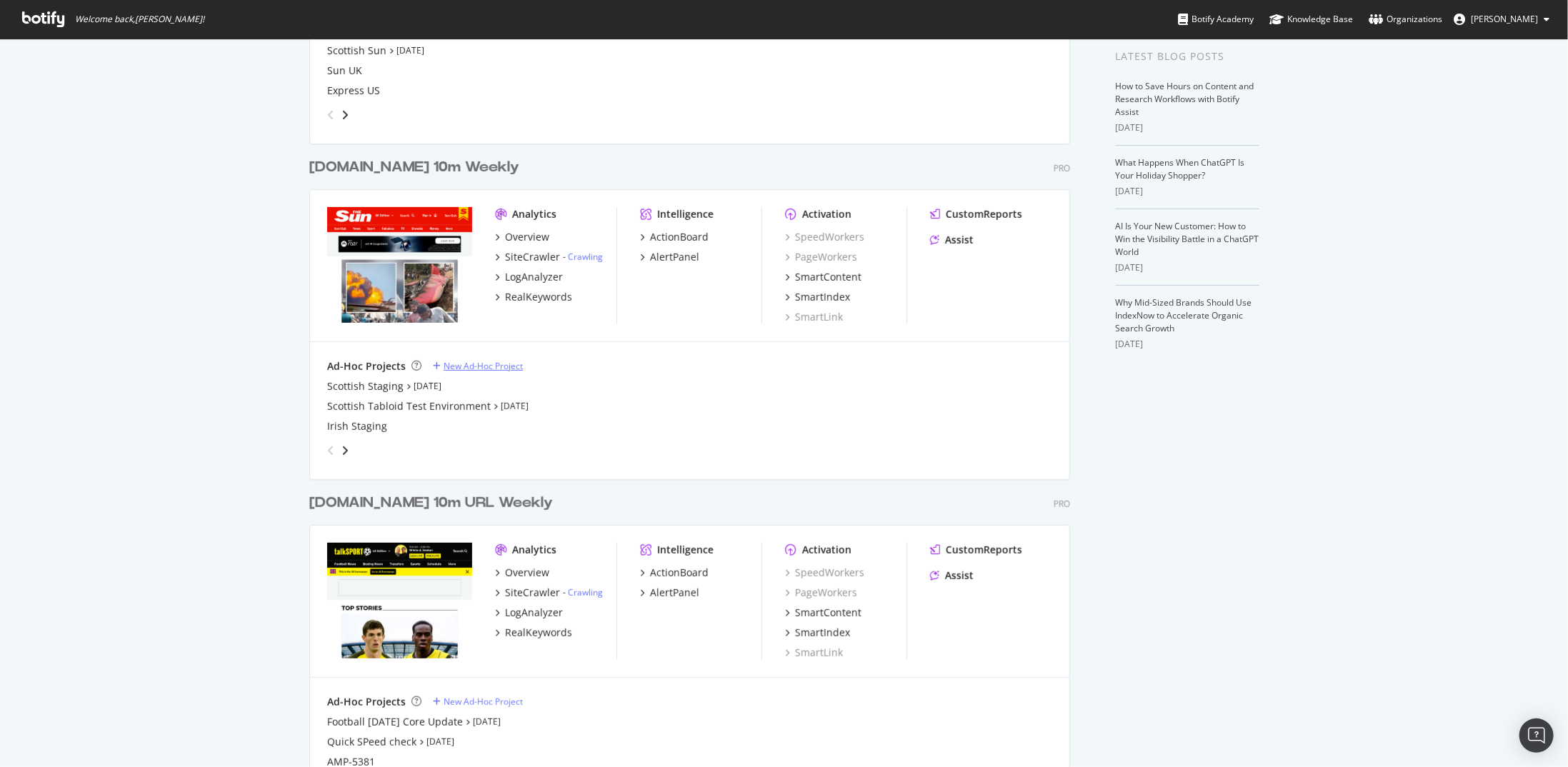
click at [482, 369] on div "New Ad-Hoc Project" at bounding box center [484, 366] width 80 height 12
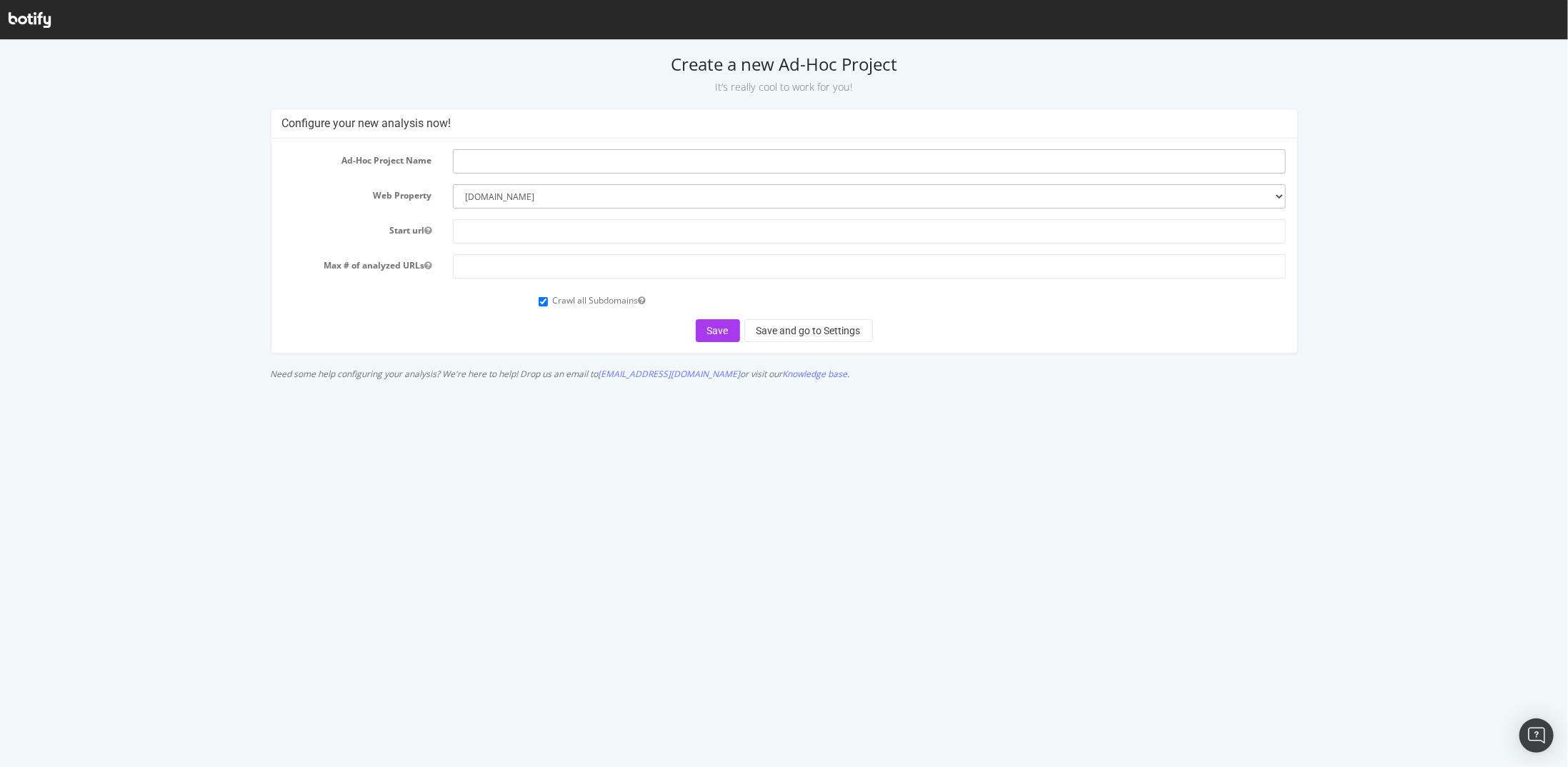
click at [505, 158] on input "text" at bounding box center [870, 160] width 834 height 24
click at [484, 156] on input "US STaging" at bounding box center [870, 160] width 834 height 24
type input "US Staging"
click at [489, 243] on form "Ad-Hoc Project Name US Staging Web Property --------- www.TheSun.co.uk www.The-…" at bounding box center [785, 245] width 1005 height 193
click at [489, 233] on input "text" at bounding box center [870, 231] width 834 height 24
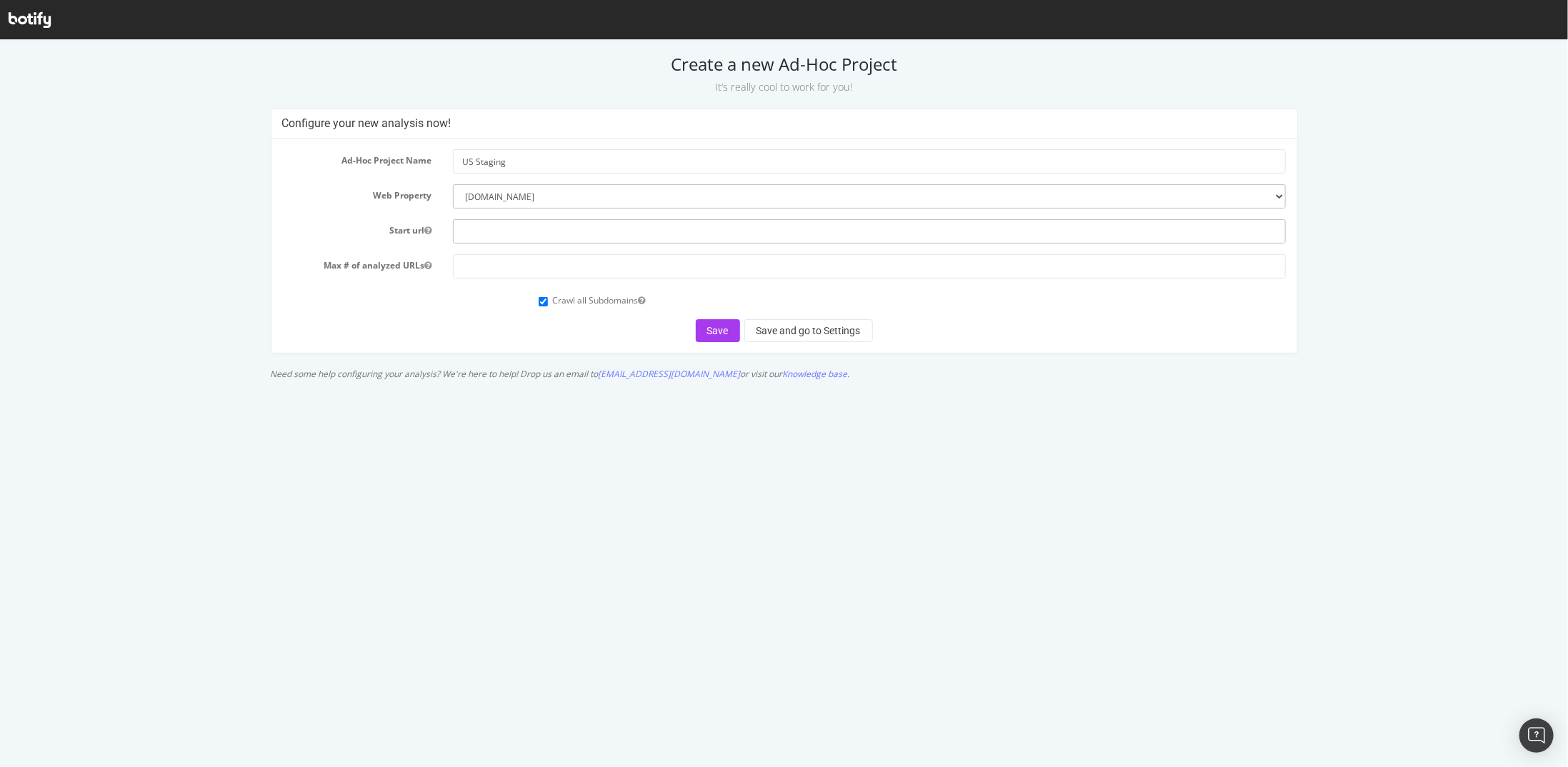
click at [501, 220] on input "text" at bounding box center [870, 231] width 834 height 24
paste input "https://www.staging-the-sun.com/"
type input "https://www.staging-the-sun.com/"
click at [614, 268] on input "number" at bounding box center [870, 266] width 834 height 24
type input "5000000"
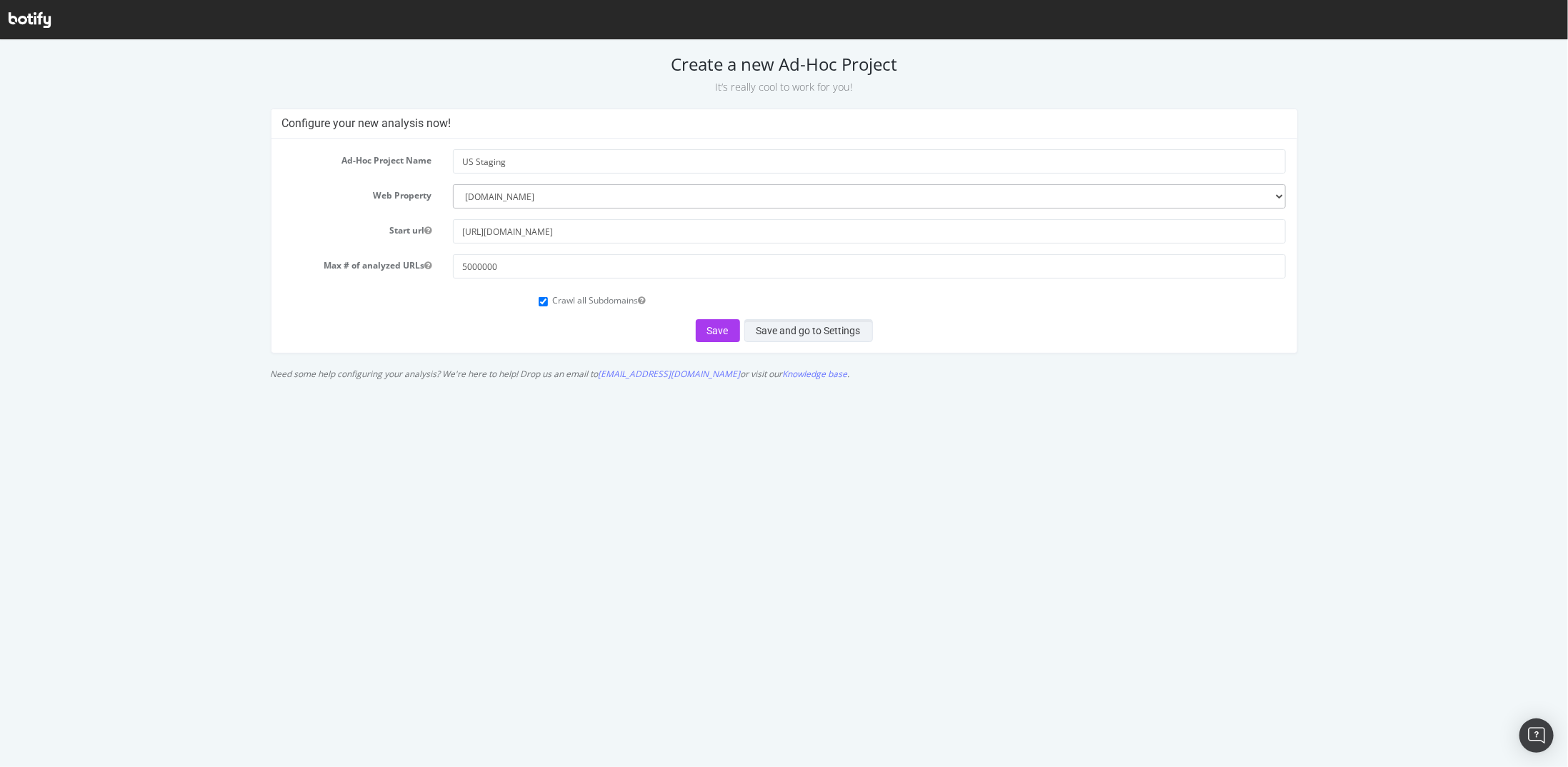
click at [775, 329] on button "Save and go to Settings" at bounding box center [808, 329] width 128 height 23
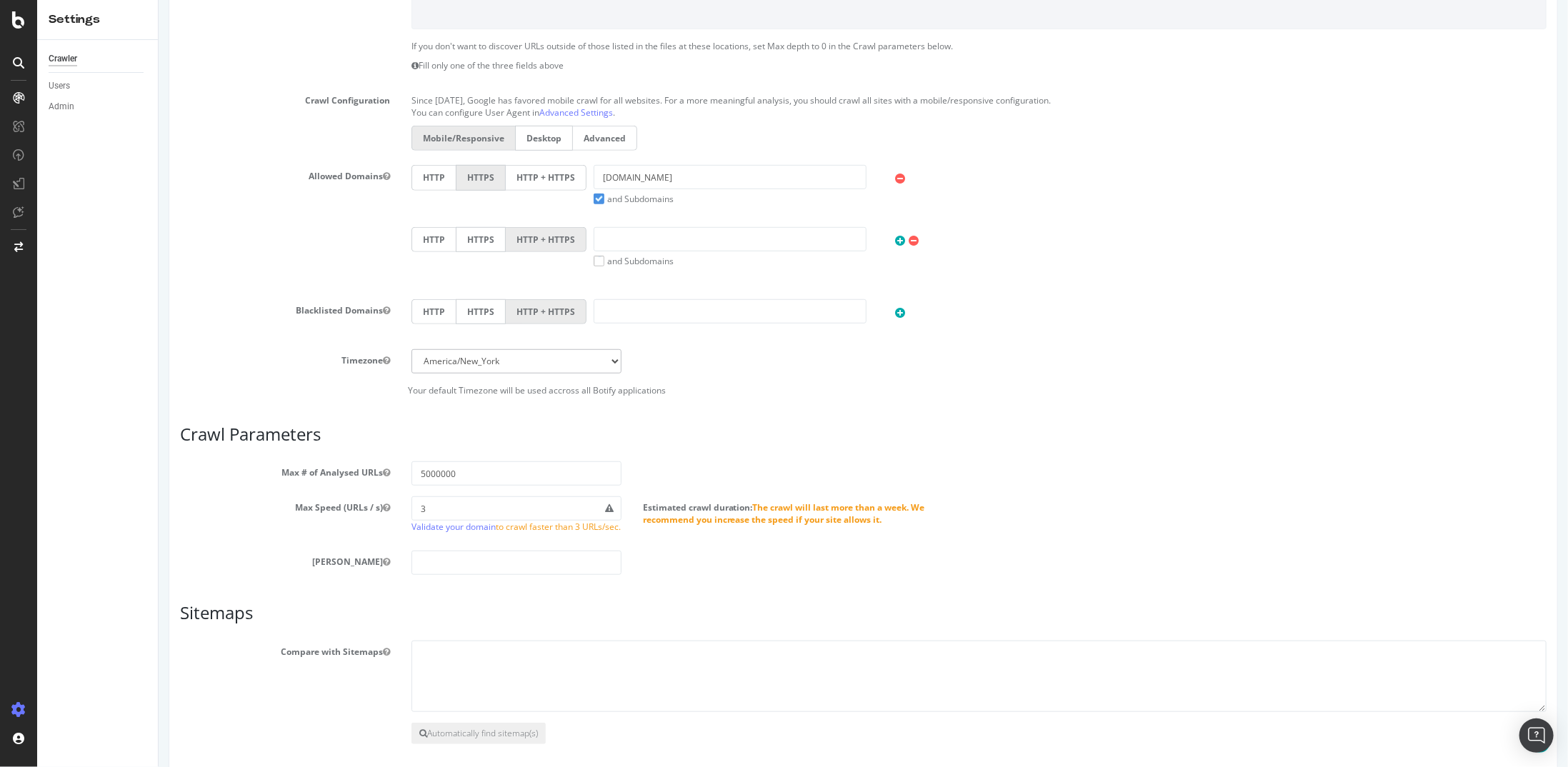
scroll to position [600, 0]
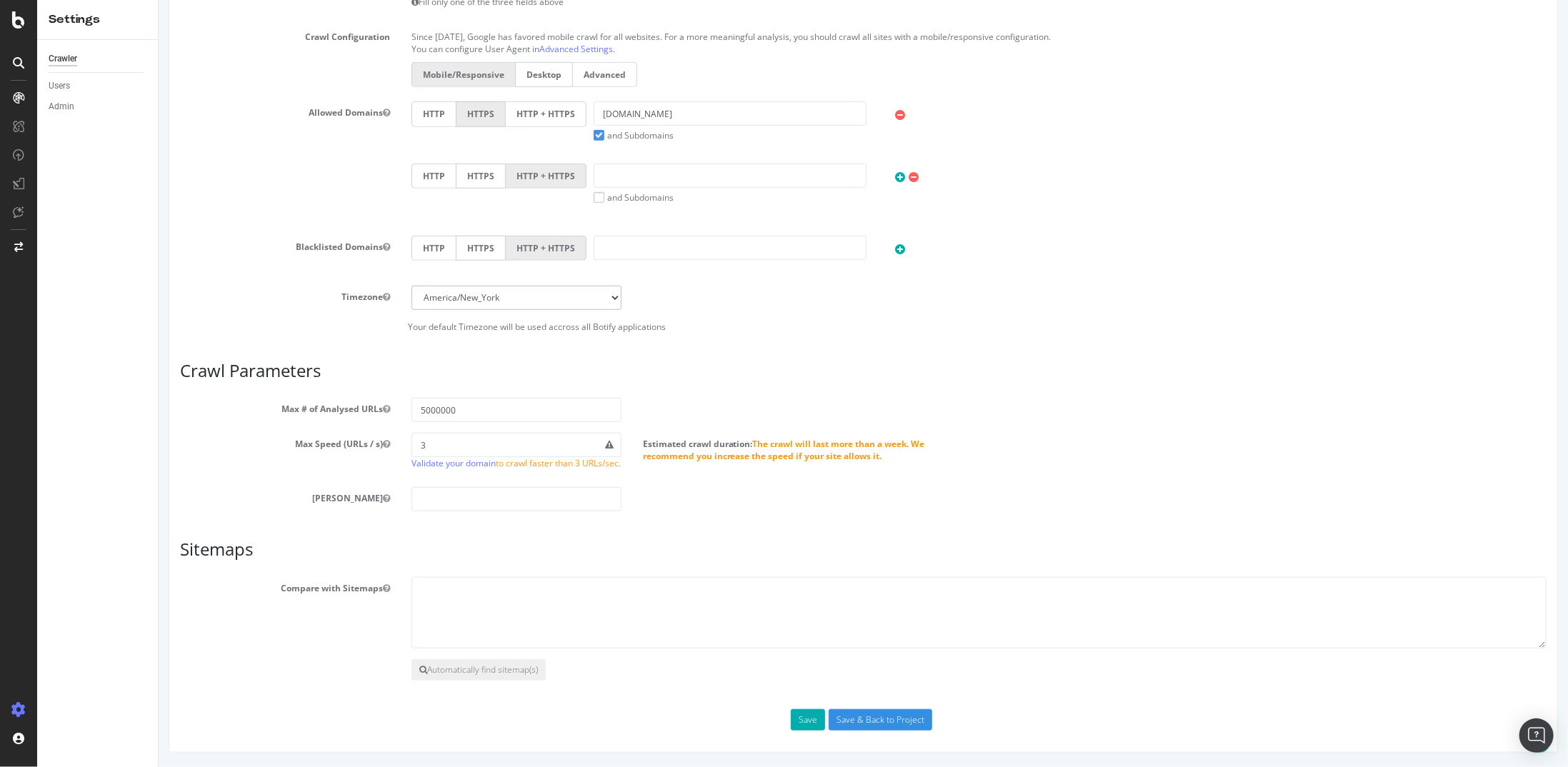
click at [615, 286] on select "[GEOGRAPHIC_DATA]/[GEOGRAPHIC_DATA] [GEOGRAPHIC_DATA]/[GEOGRAPHIC_DATA] [GEOGRA…" at bounding box center [515, 297] width 210 height 24
select select "Europe/[GEOGRAPHIC_DATA]"
click at [411, 286] on select "[GEOGRAPHIC_DATA]/[GEOGRAPHIC_DATA] [GEOGRAPHIC_DATA]/[GEOGRAPHIC_DATA] [GEOGRA…" at bounding box center [515, 297] width 210 height 24
drag, startPoint x: 471, startPoint y: 439, endPoint x: 353, endPoint y: 441, distance: 118.0
click at [353, 441] on div "Max Speed (URLs / s) 3 Validate your domain to crawl faster than 3 URLs/sec. Es…" at bounding box center [862, 455] width 1388 height 44
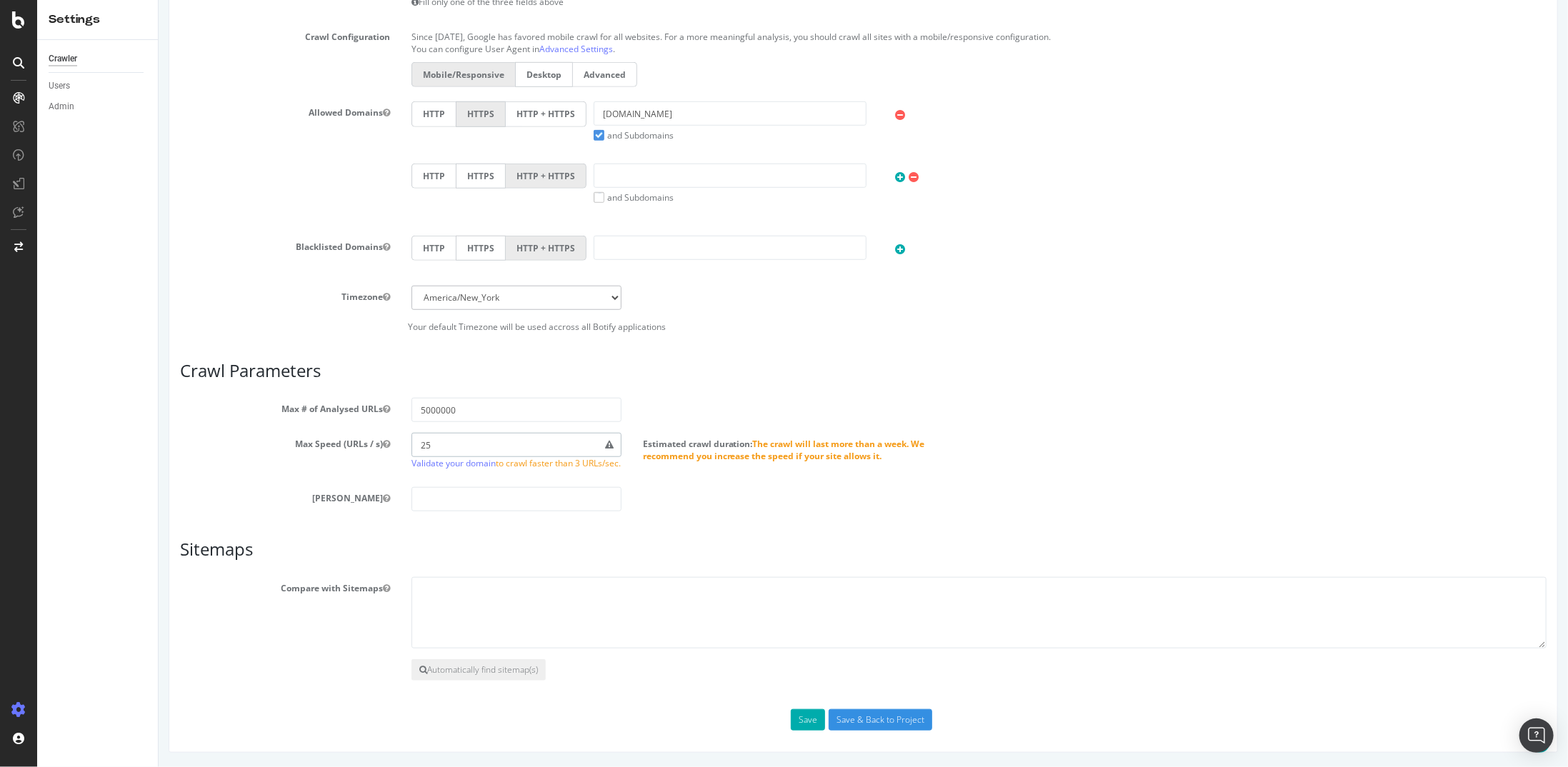
type input "25"
click at [450, 543] on h3 "Sitemaps" at bounding box center [863, 549] width 1367 height 19
click at [812, 719] on button "Save" at bounding box center [807, 720] width 34 height 22
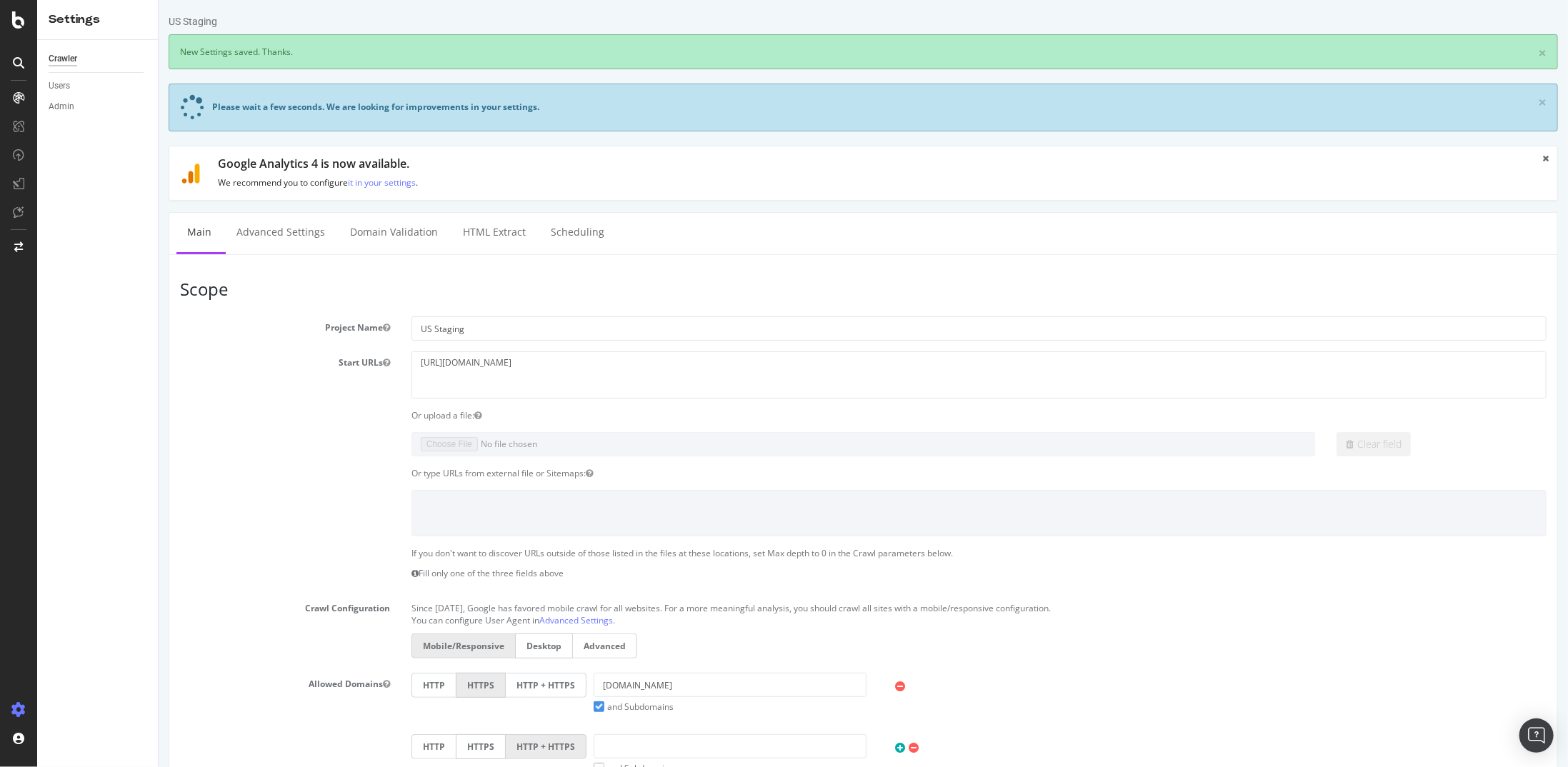
scroll to position [0, 0]
click at [283, 231] on link "Advanced Settings" at bounding box center [280, 232] width 110 height 39
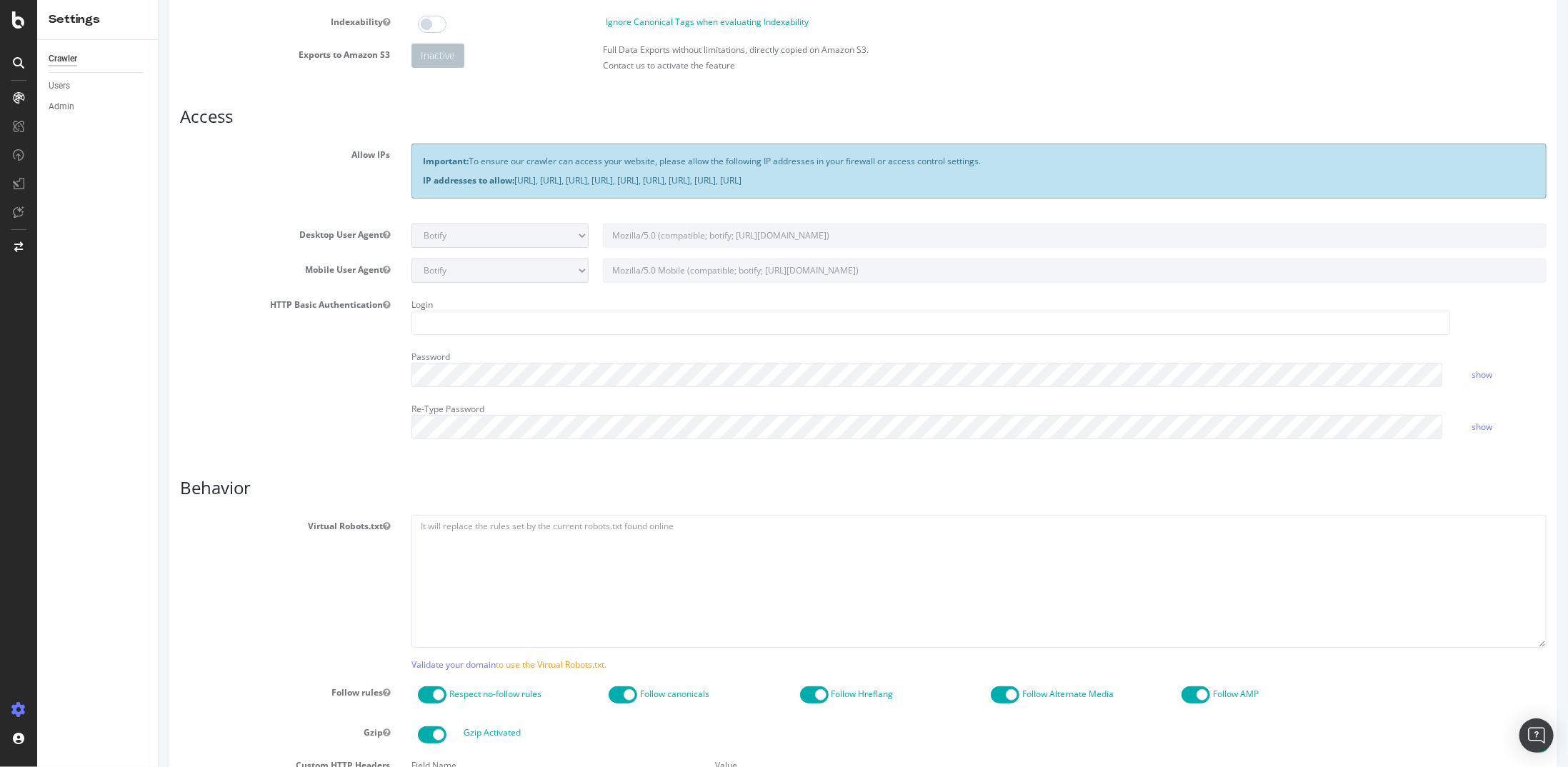
scroll to position [286, 0]
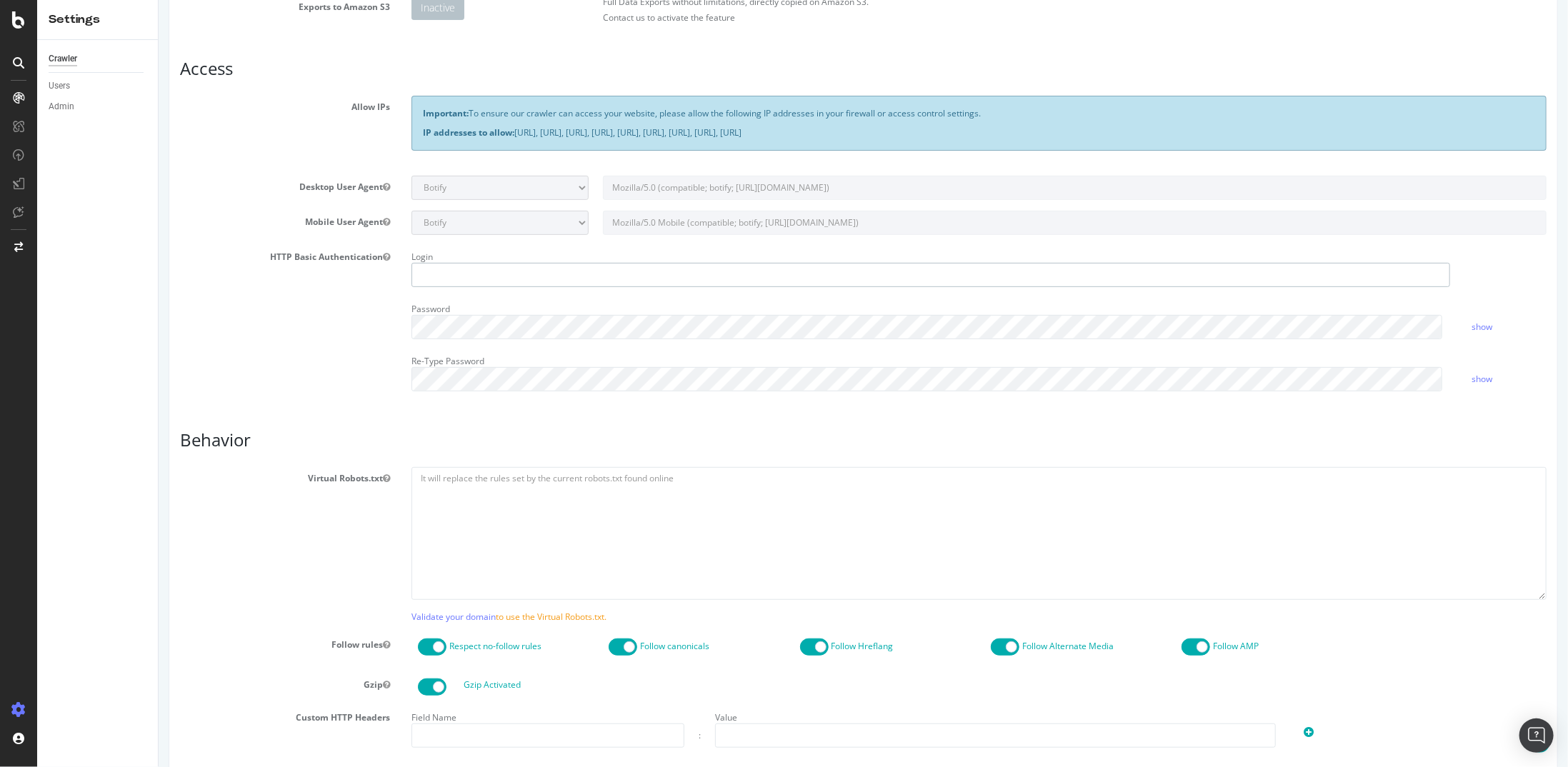
type input "kdeng"
click at [497, 479] on textarea at bounding box center [978, 533] width 1135 height 132
paste textarea "User-agent: * Disallow: / User-agent: * Disallow: /wp-admin/ Allow: /wp-admin/a…"
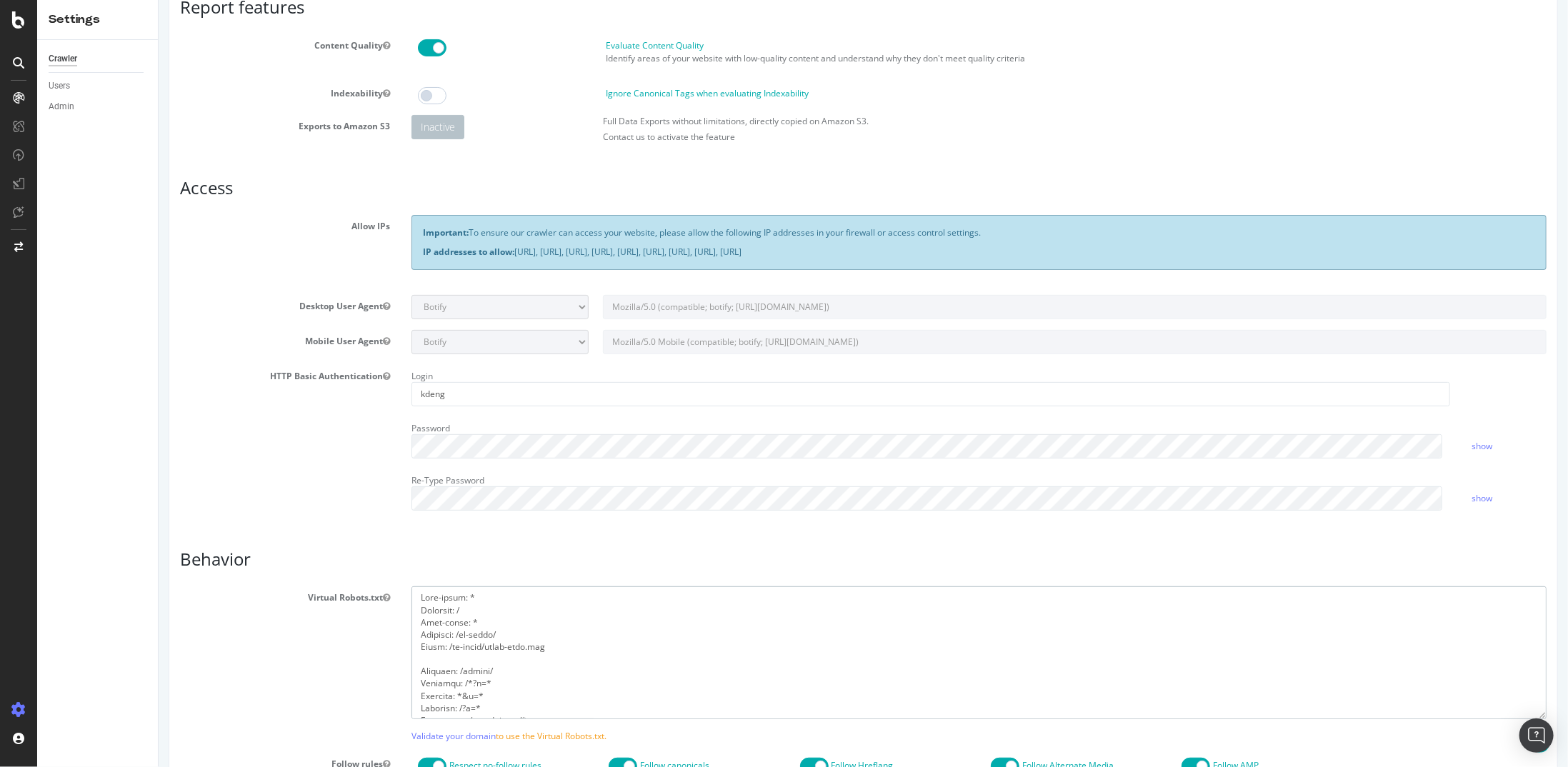
scroll to position [357, 0]
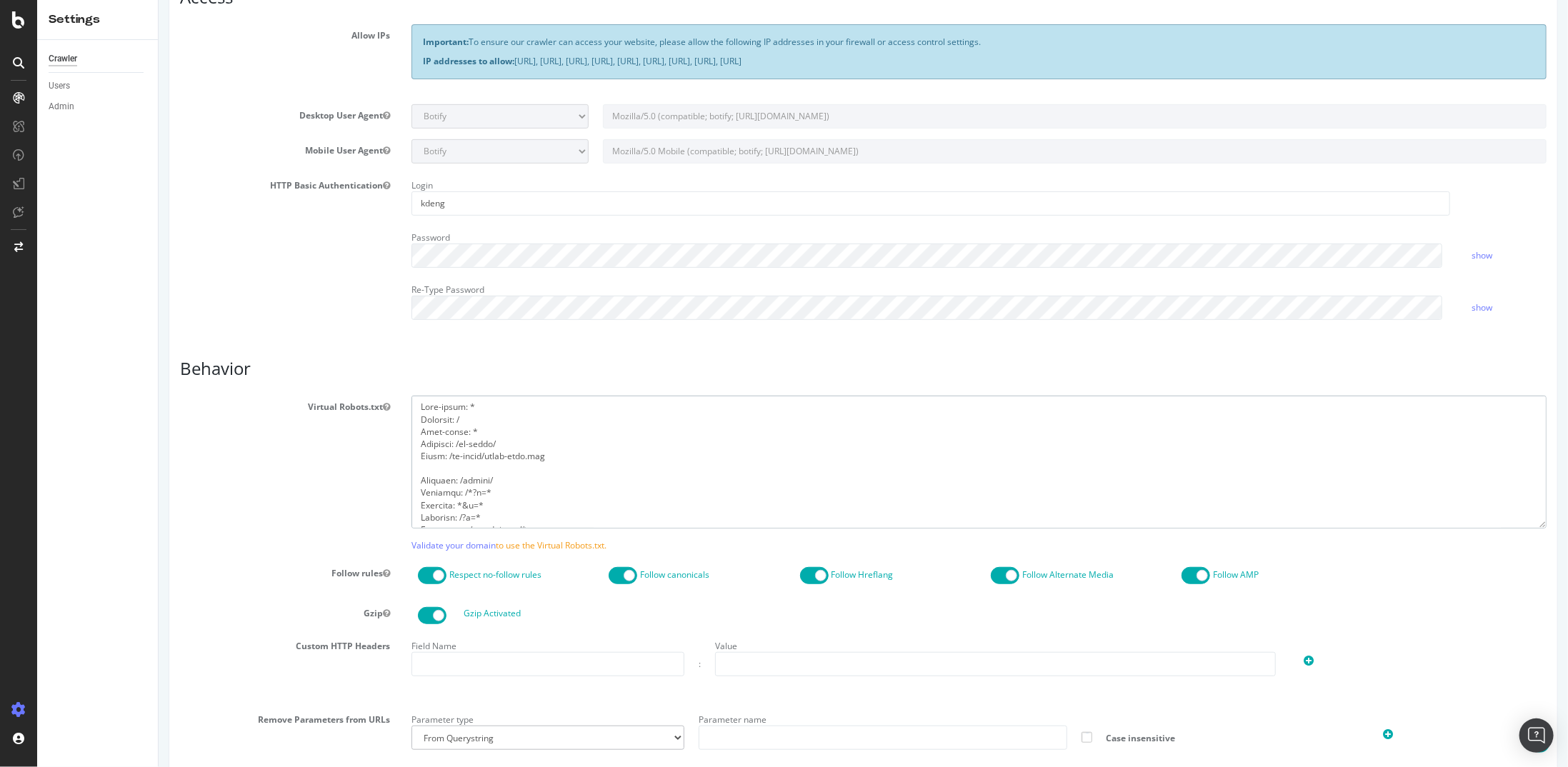
drag, startPoint x: 470, startPoint y: 417, endPoint x: 394, endPoint y: 404, distance: 77.1
click at [394, 404] on div "Virtual Robots.txt" at bounding box center [862, 462] width 1388 height 132
click at [416, 417] on textarea at bounding box center [978, 462] width 1135 height 132
type textarea "User-agent: * Disallow: /wp-admin/ Allow: /wp-admin/admin-ajax.php Disallow: /s…"
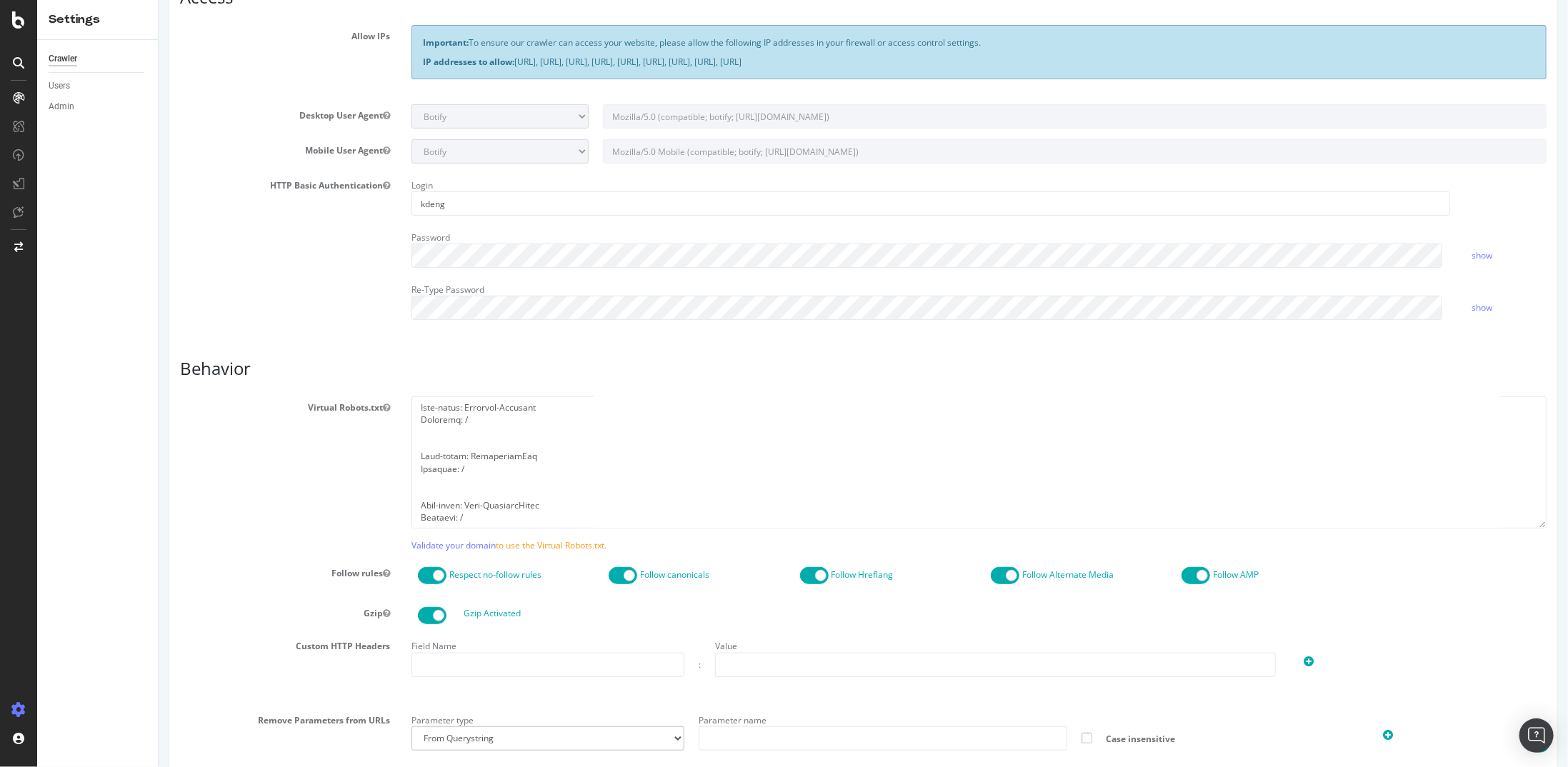
click at [432, 571] on span at bounding box center [431, 575] width 29 height 17
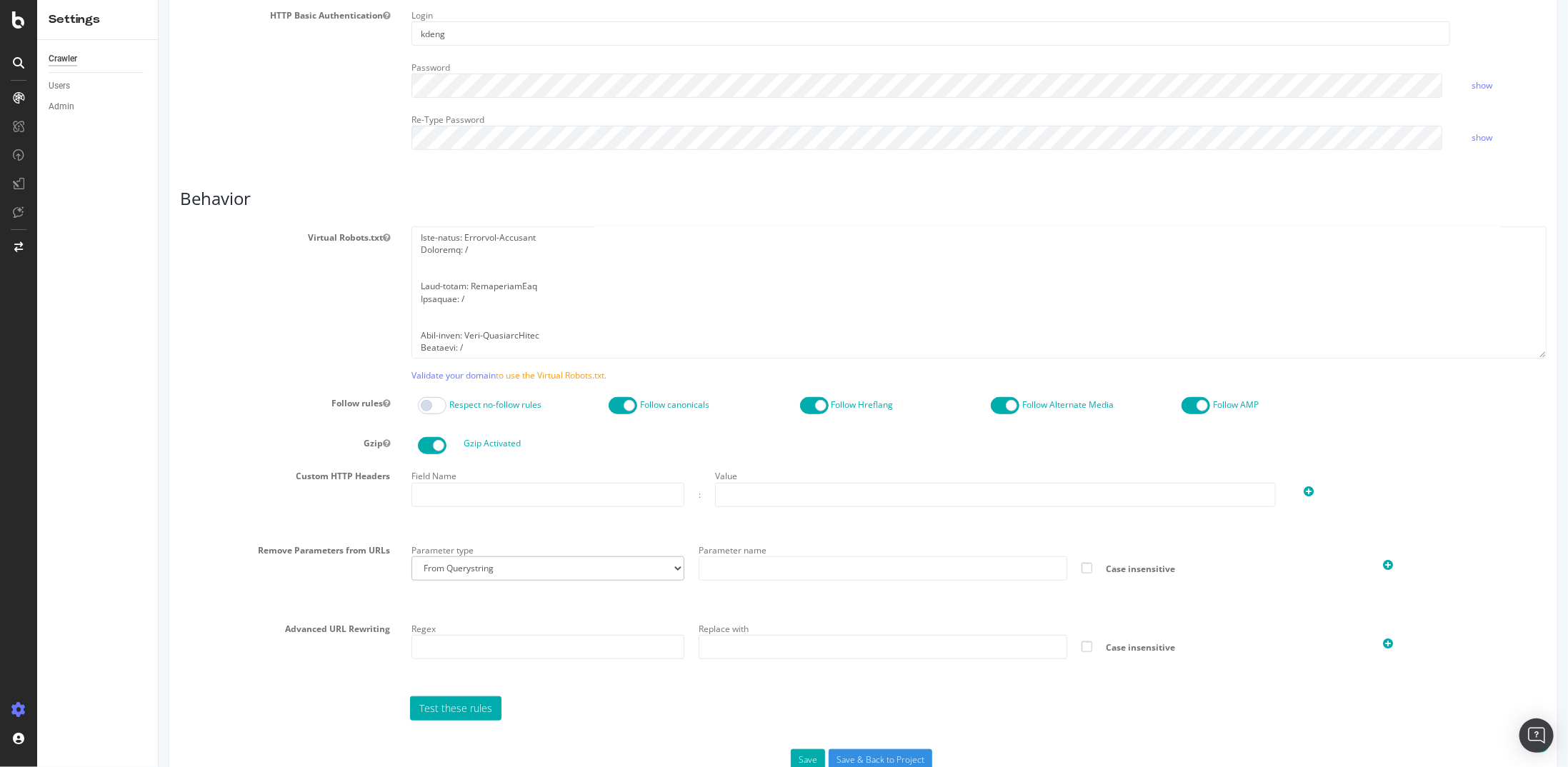
scroll to position [574, 0]
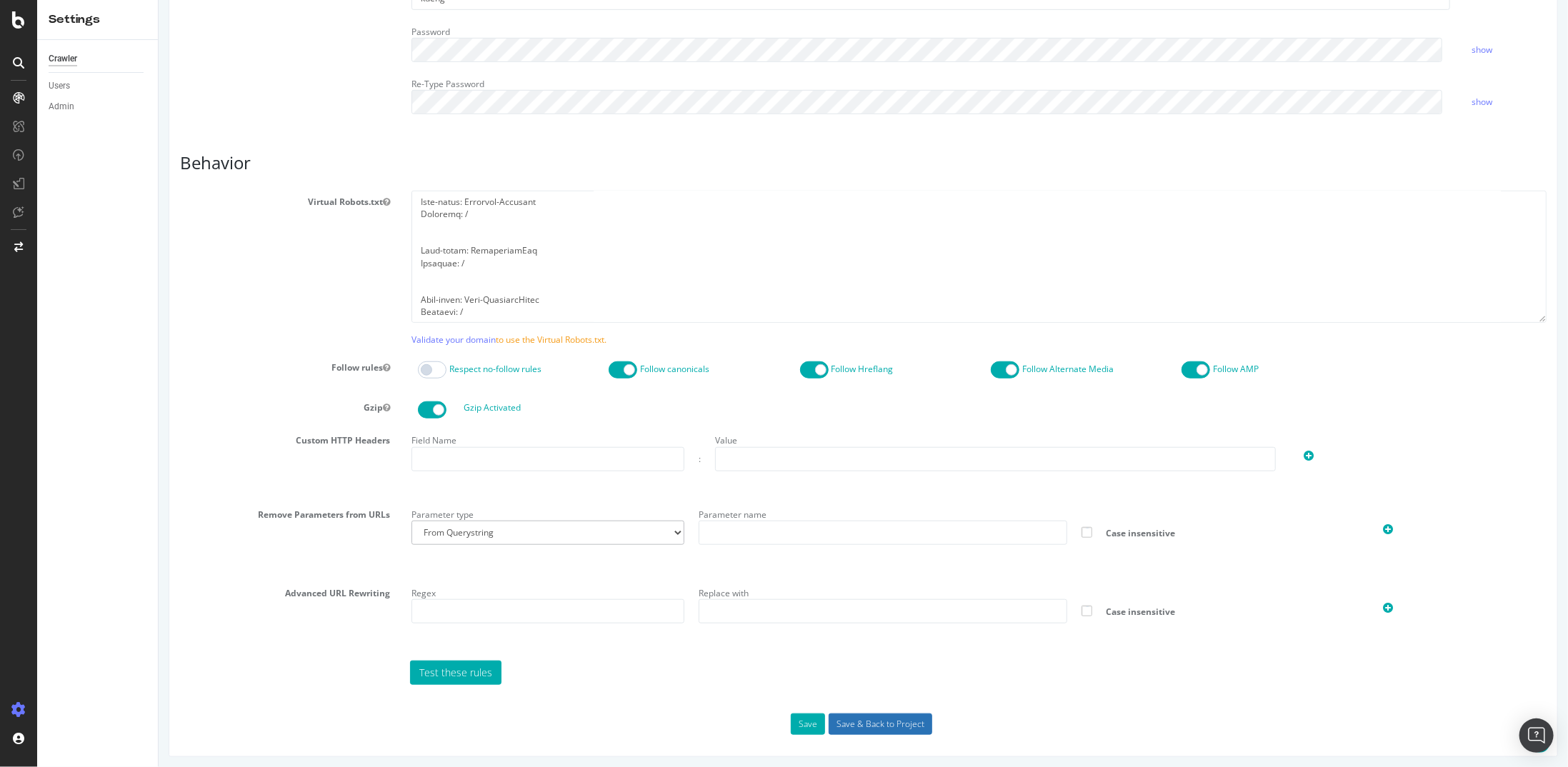
click at [867, 713] on input "Save & Back to Project" at bounding box center [880, 724] width 103 height 22
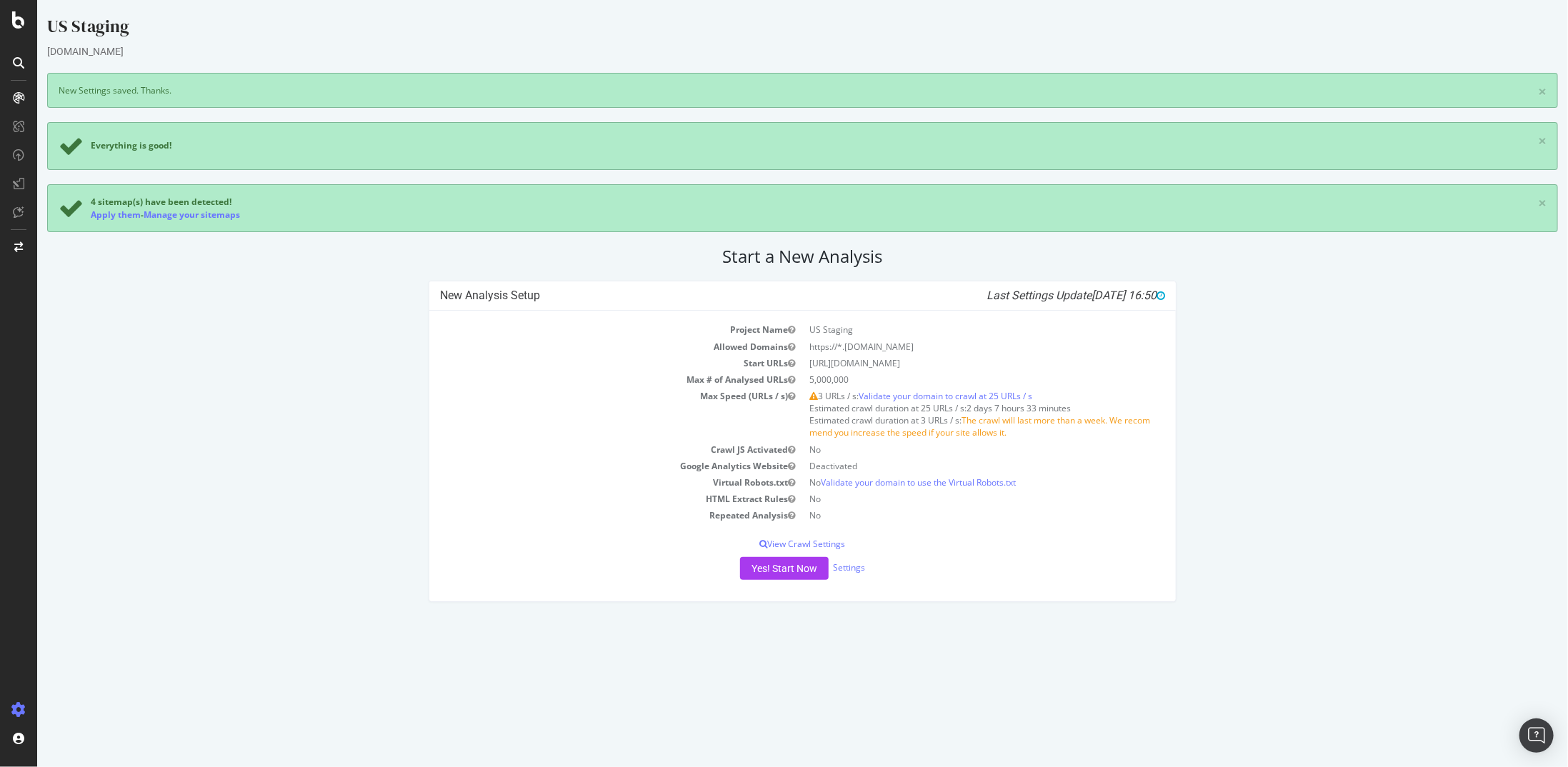
click at [20, 30] on div at bounding box center [18, 383] width 37 height 767
click at [19, 21] on icon at bounding box center [18, 19] width 13 height 17
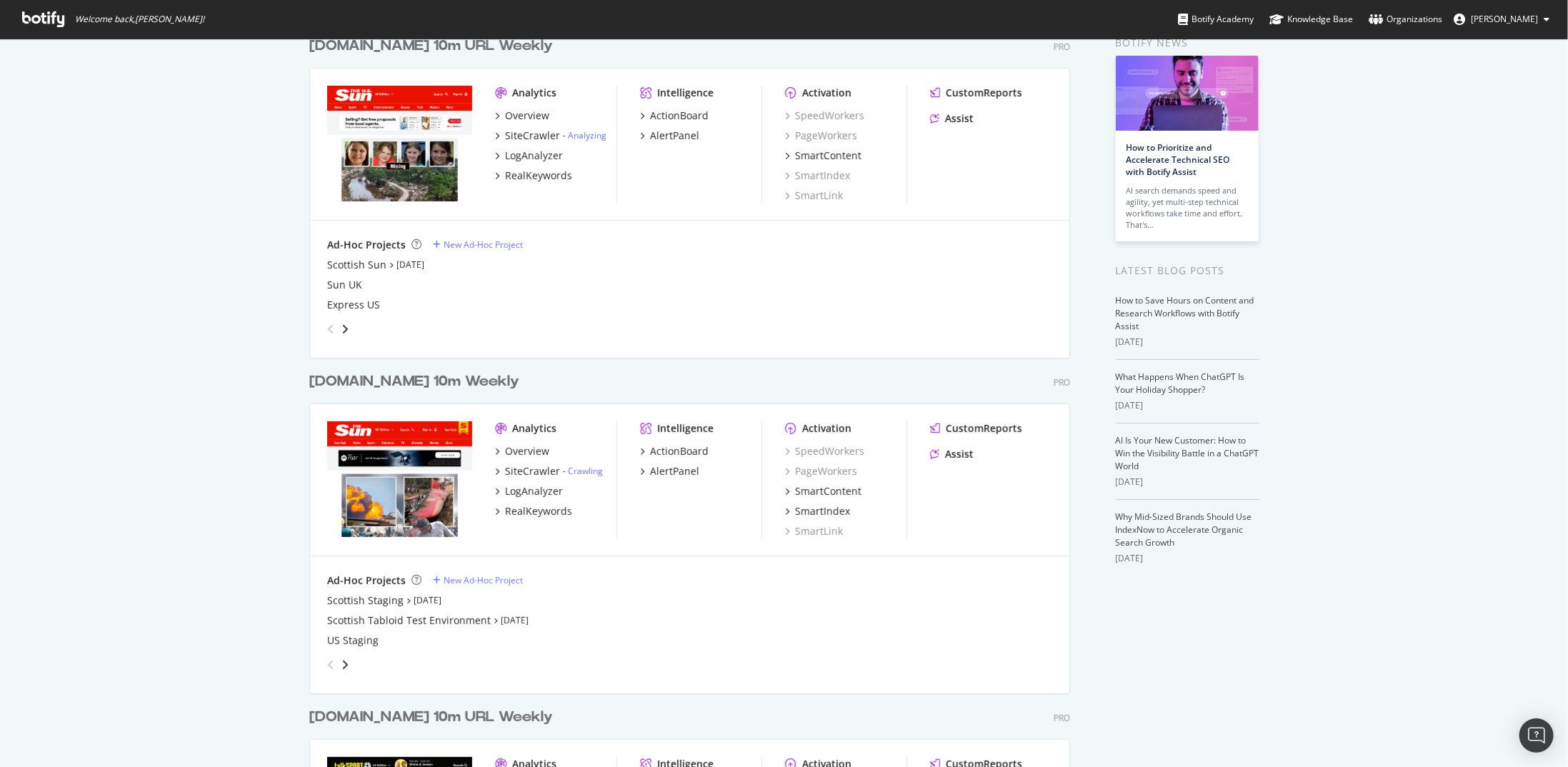
scroll to position [143, 0]
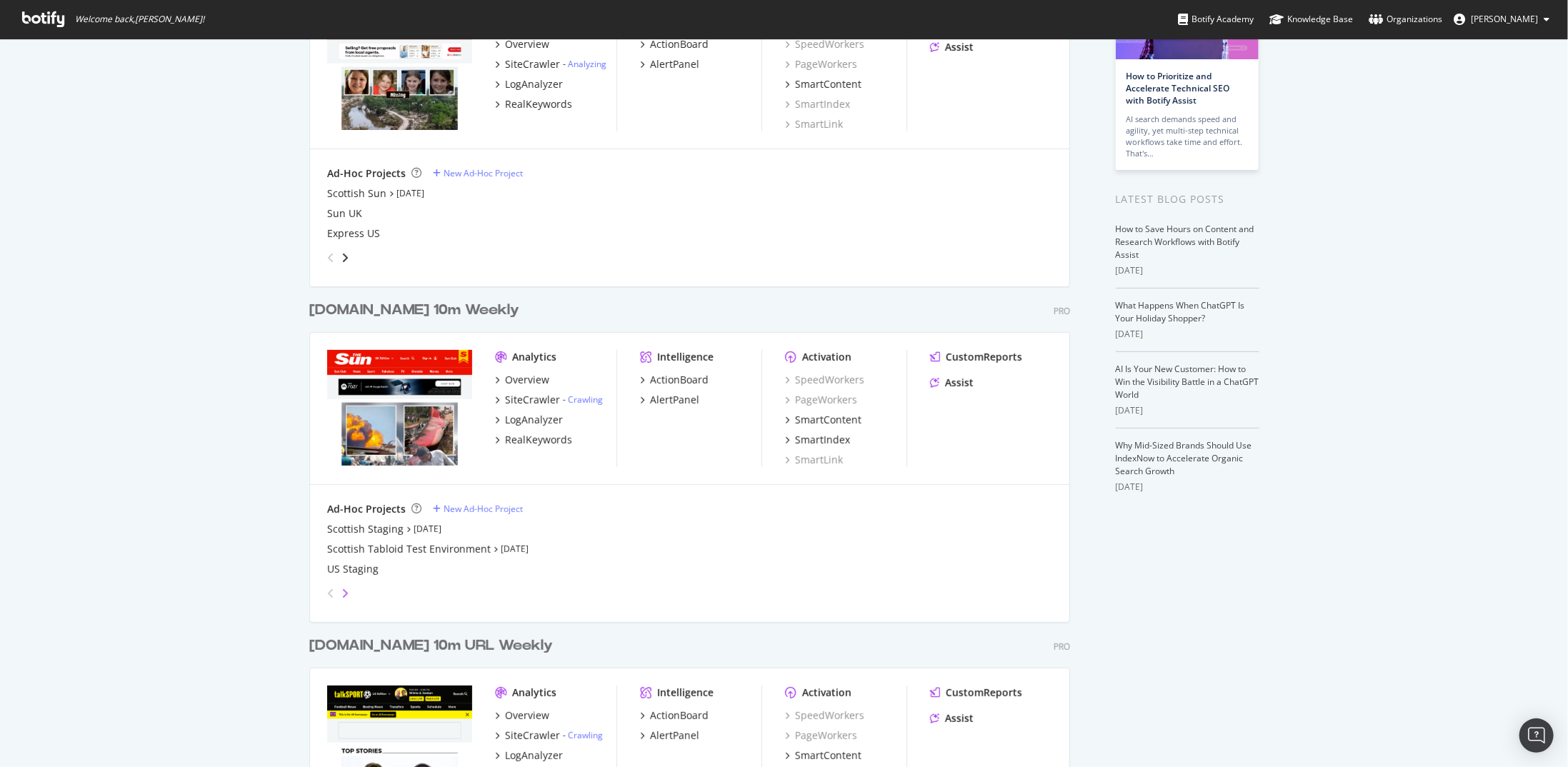
click at [341, 591] on icon "angle-right" at bounding box center [344, 593] width 7 height 11
click at [347, 592] on div "grid" at bounding box center [686, 590] width 731 height 29
click at [343, 592] on div "angle-right" at bounding box center [345, 593] width 10 height 14
click at [341, 593] on icon "angle-right" at bounding box center [344, 593] width 7 height 11
click at [327, 594] on icon "angle-left" at bounding box center [330, 593] width 7 height 11
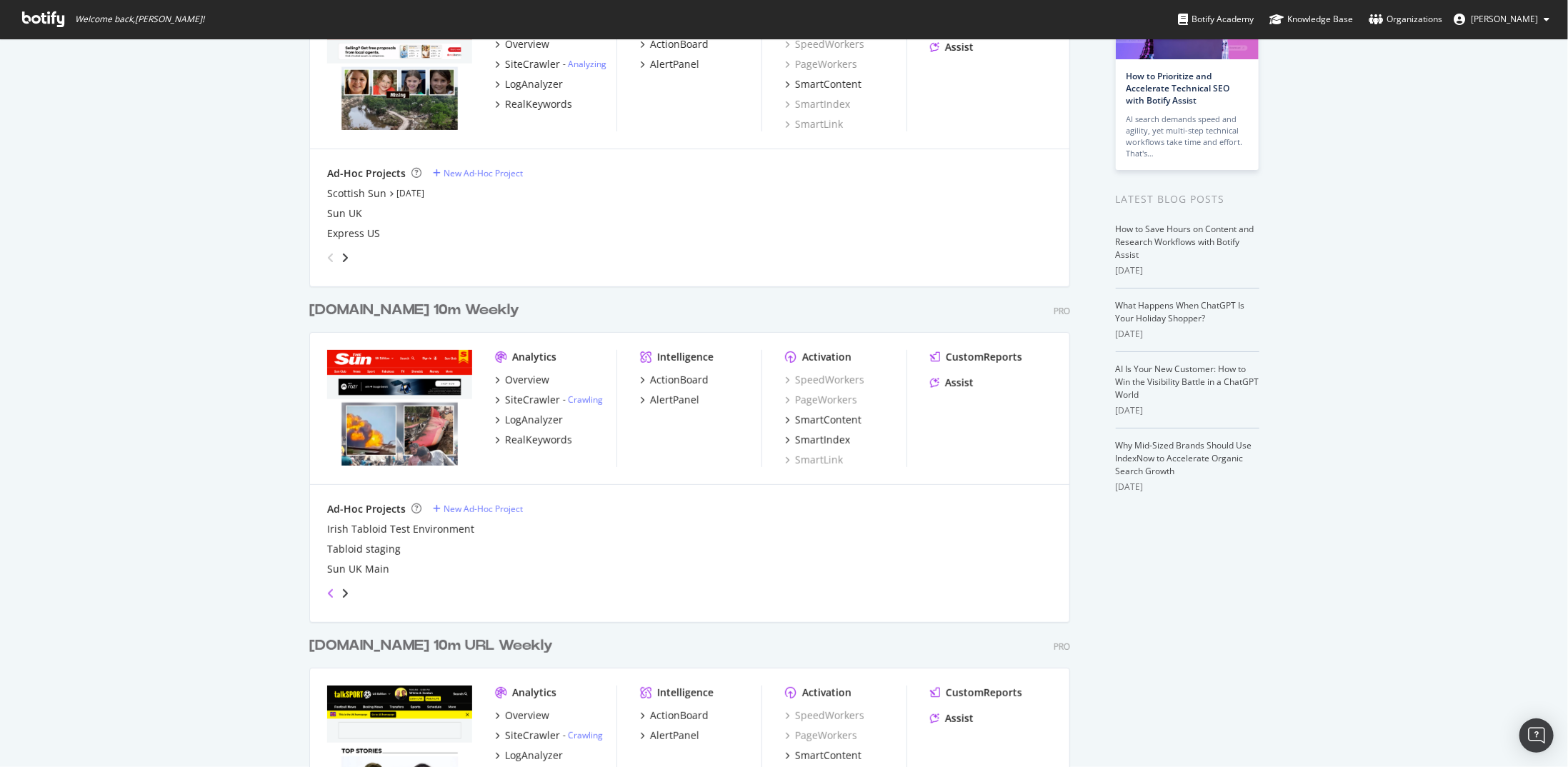
click at [327, 594] on icon "angle-left" at bounding box center [330, 593] width 7 height 11
click at [341, 589] on icon "angle-right" at bounding box center [344, 593] width 7 height 11
click at [488, 506] on div "New Ad-Hoc Project" at bounding box center [484, 508] width 80 height 12
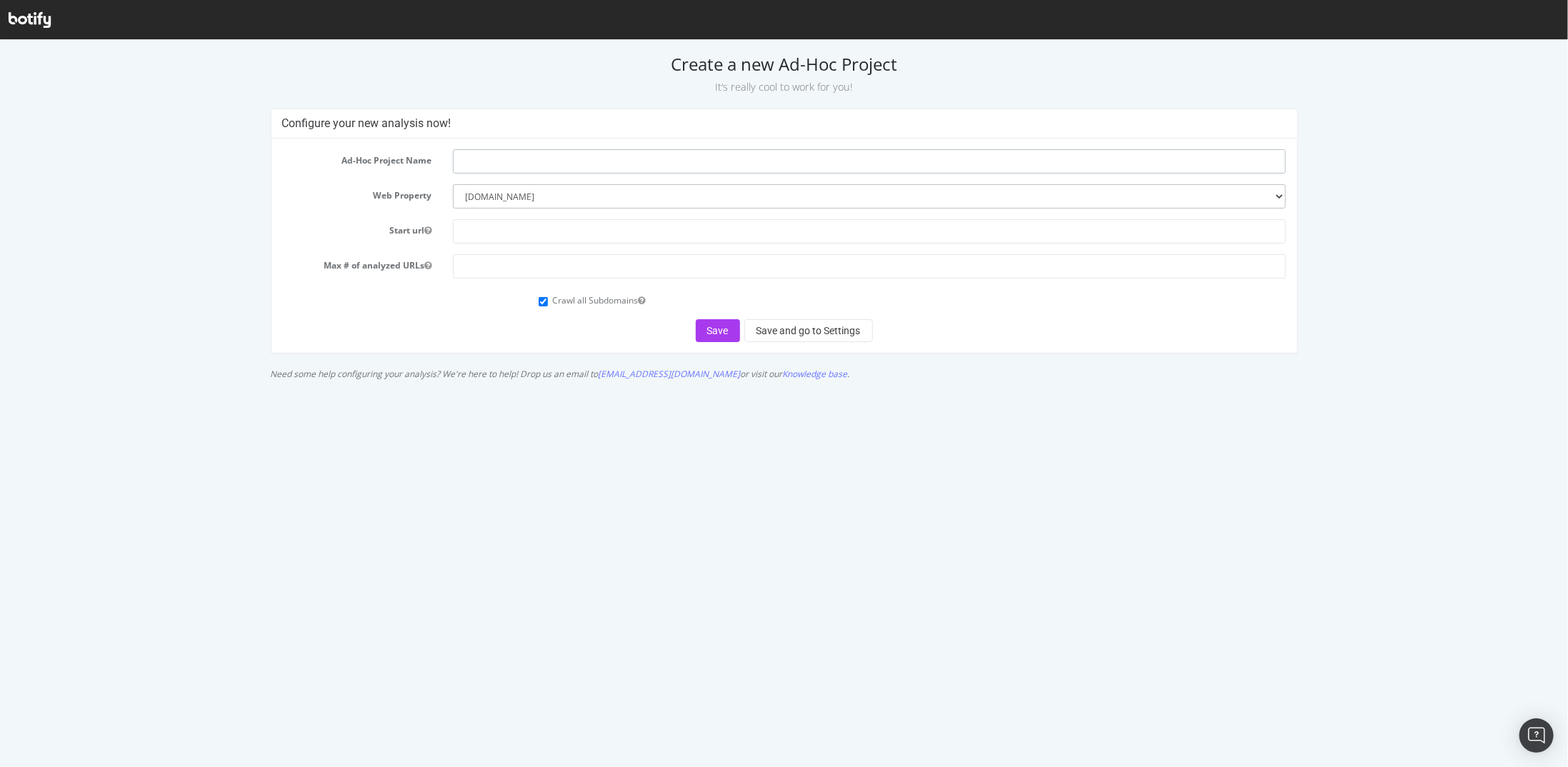
click at [481, 165] on input "text" at bounding box center [870, 160] width 834 height 24
paste input "[URL][DOMAIN_NAME]"
type input "[URL][DOMAIN_NAME]"
click at [486, 235] on input "text" at bounding box center [870, 231] width 834 height 24
paste input "[URL][DOMAIN_NAME]"
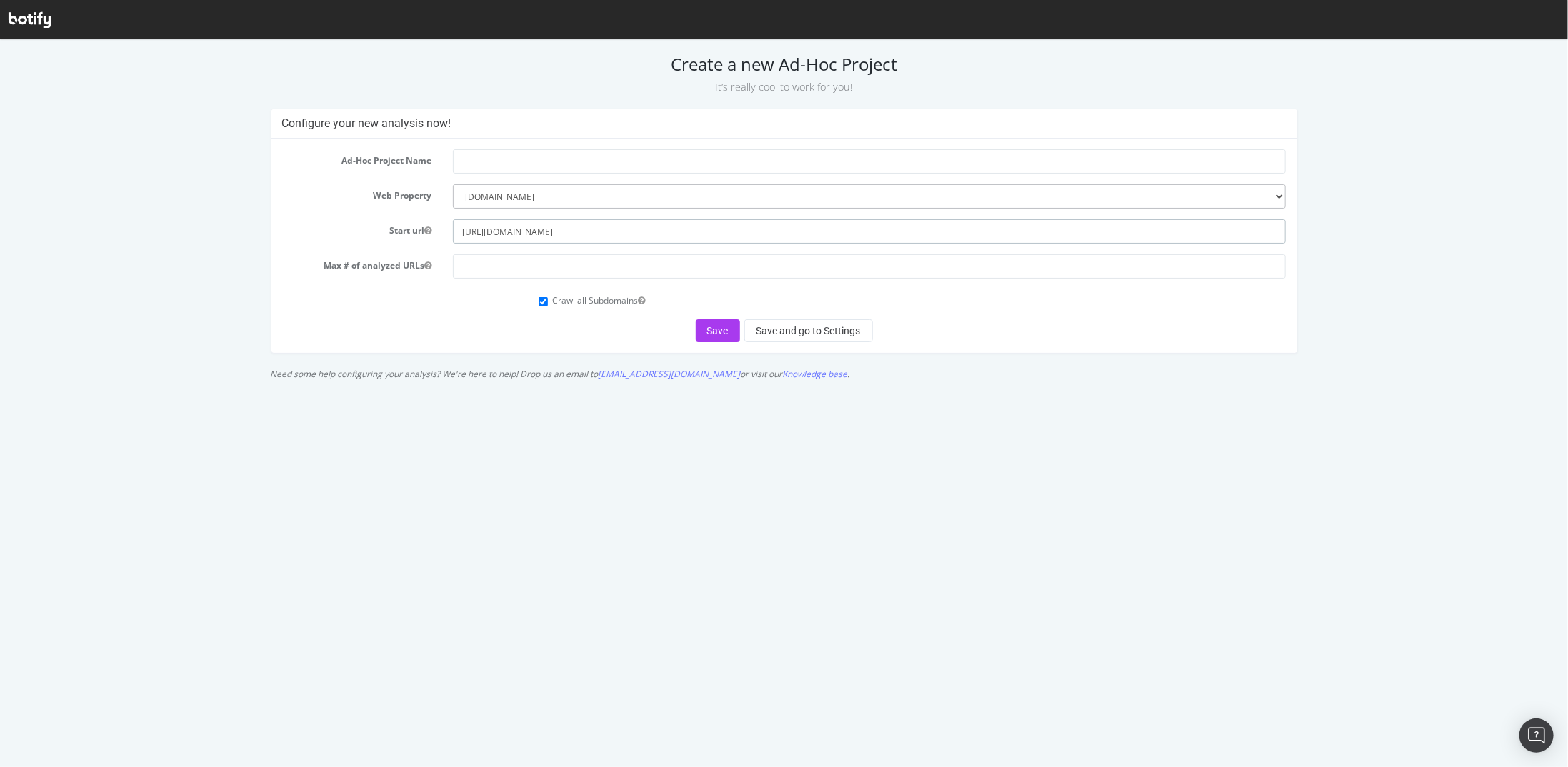
type input "[URL][DOMAIN_NAME]"
click at [497, 159] on input "text" at bounding box center [870, 160] width 834 height 24
type input "UK Staging"
click at [584, 264] on input "number" at bounding box center [870, 266] width 834 height 24
type input "5000000"
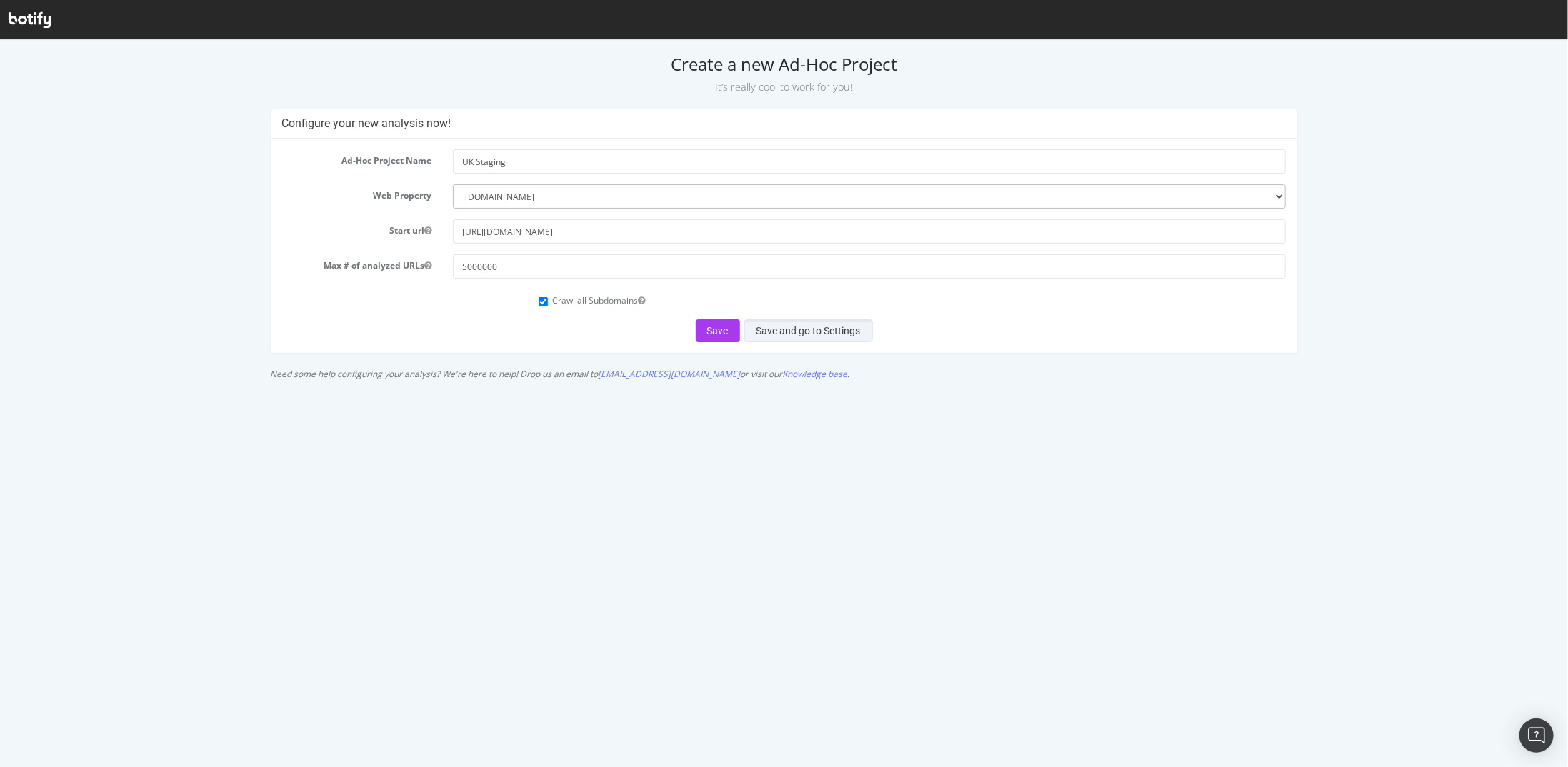
click at [789, 327] on button "Save and go to Settings" at bounding box center [808, 329] width 128 height 23
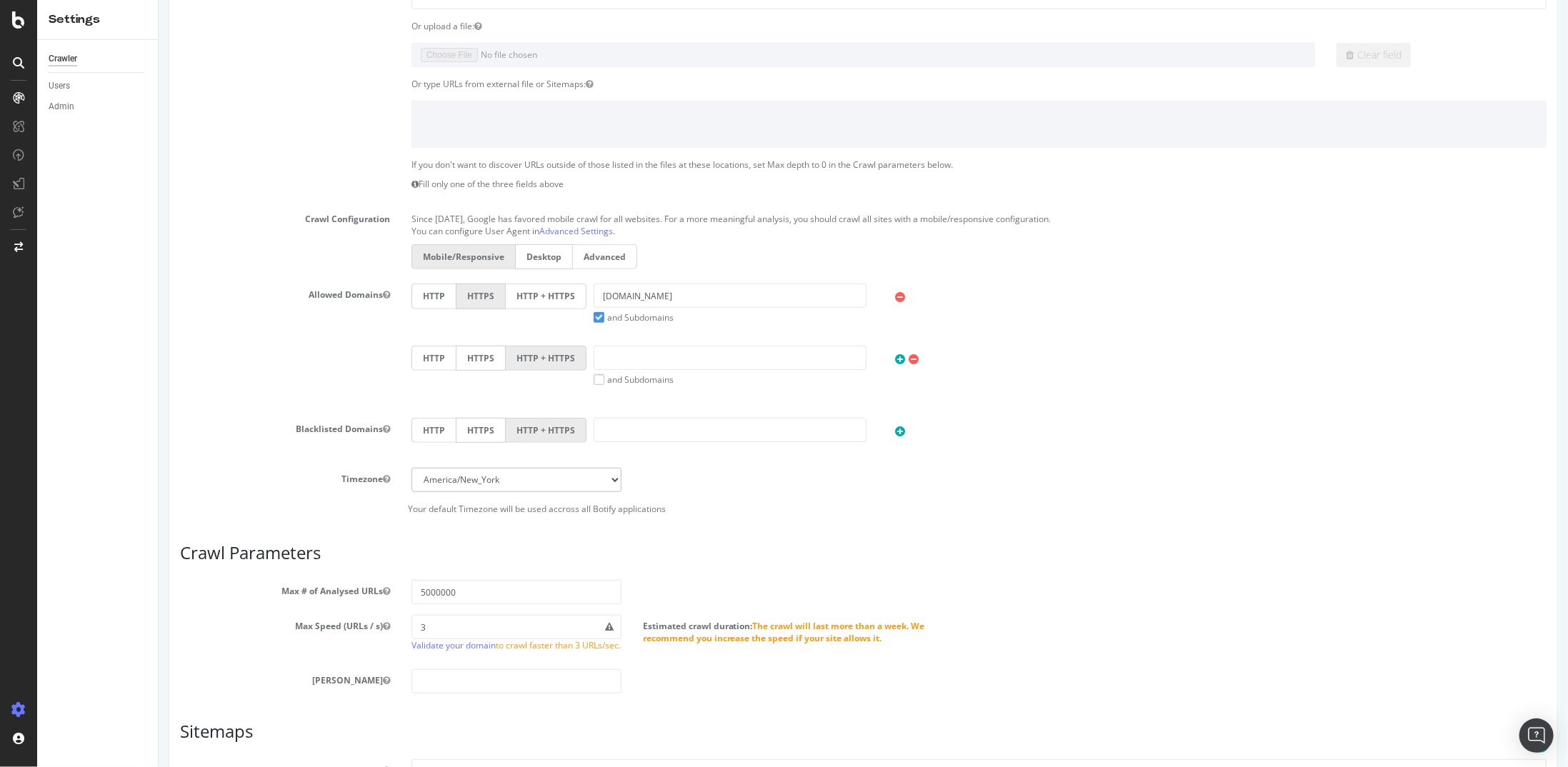
scroll to position [500, 0]
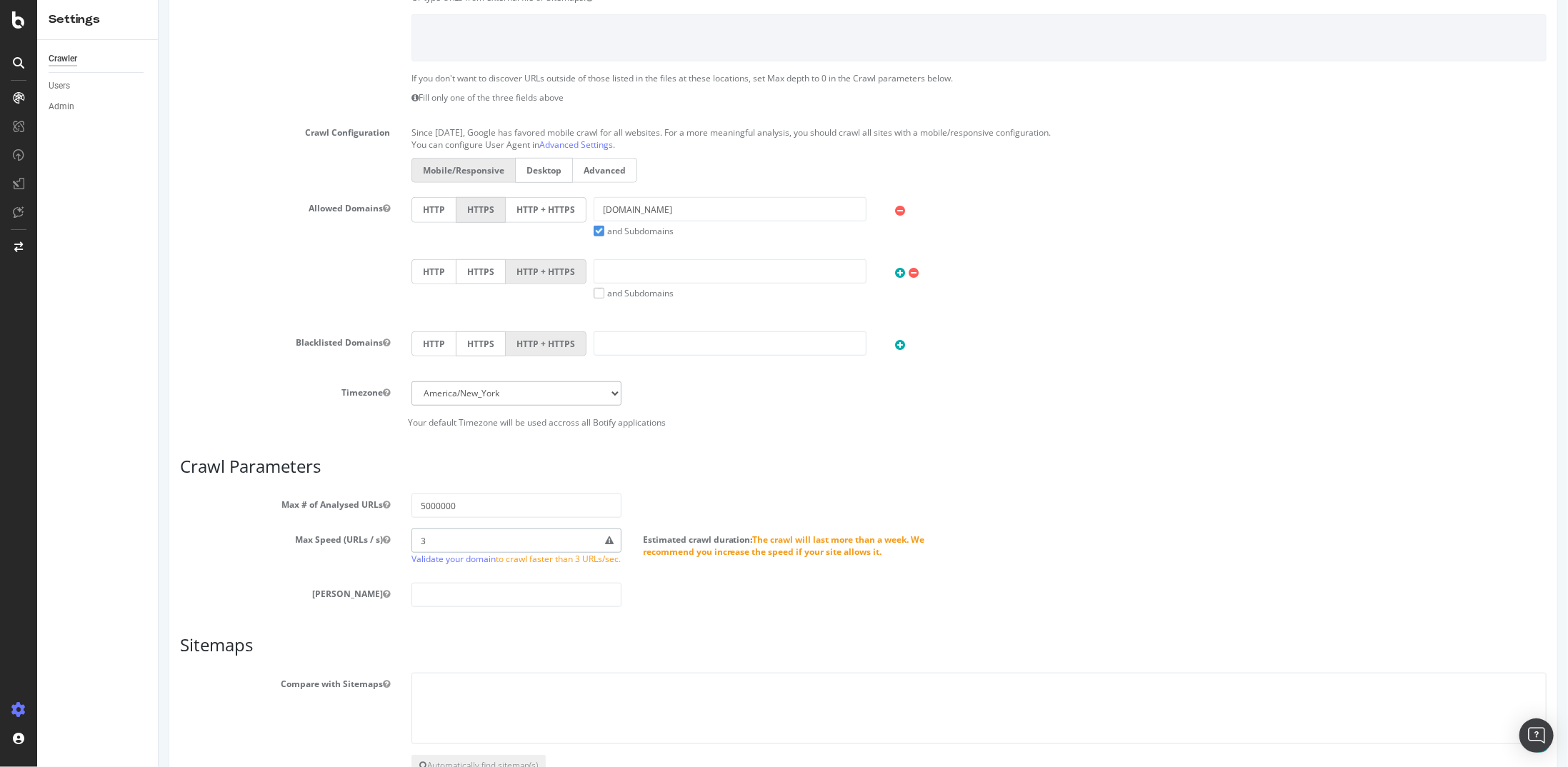
drag, startPoint x: 430, startPoint y: 543, endPoint x: 381, endPoint y: 543, distance: 49.0
click at [381, 543] on div "Max Speed (URLs / s) 3 Validate your domain to crawl faster than 3 URLs/sec. Es…" at bounding box center [862, 550] width 1388 height 44
type input "25"
click at [470, 386] on select "Africa/Abidjan Africa/Accra Africa/Addis_Ababa Africa/Algiers Africa/Asmara Afr…" at bounding box center [515, 393] width 210 height 24
select select "Europe/London"
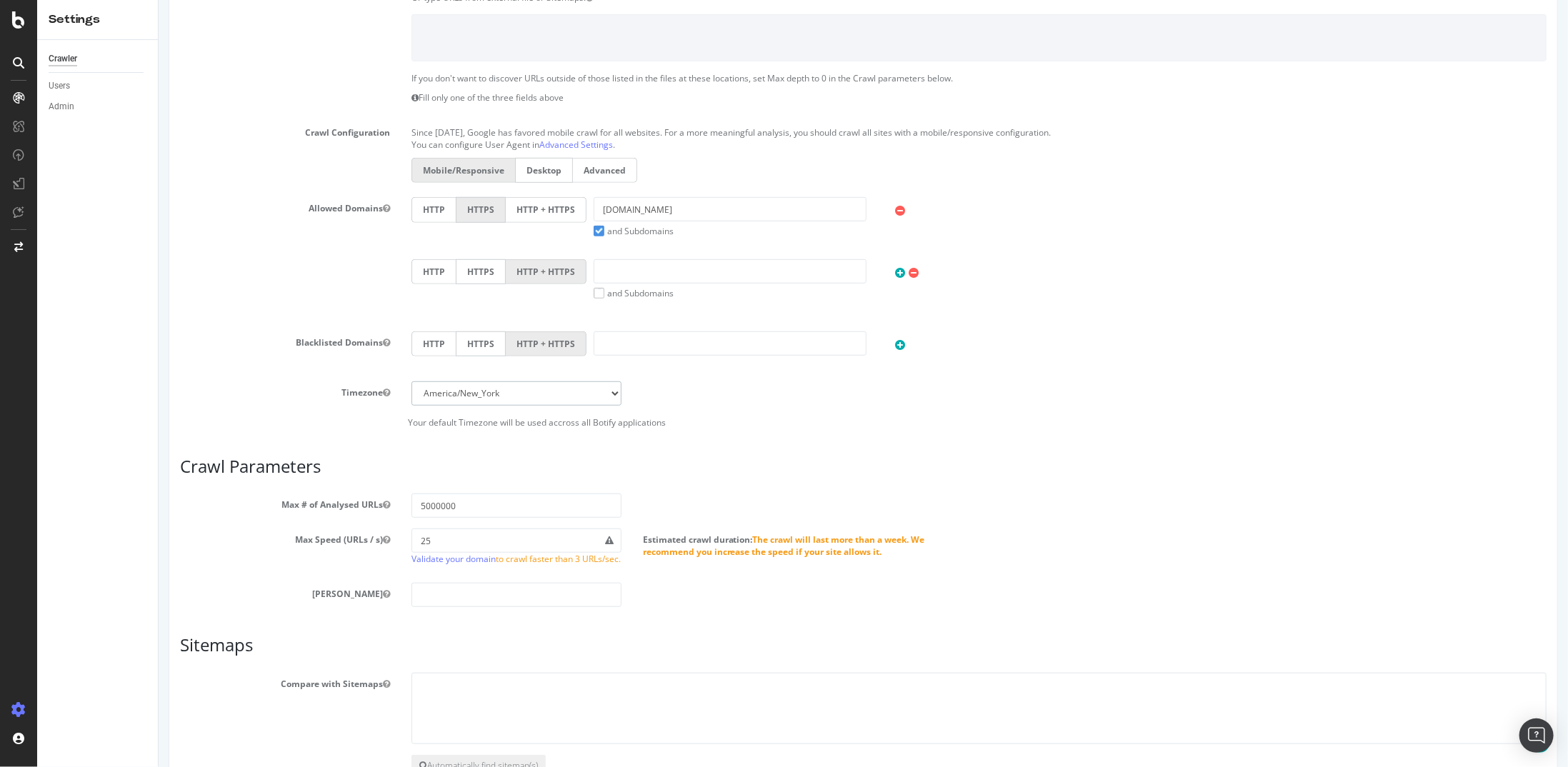
click at [411, 381] on select "Africa/Abidjan Africa/Accra Africa/Addis_Ababa Africa/Algiers Africa/Asmara Afr…" at bounding box center [515, 393] width 210 height 24
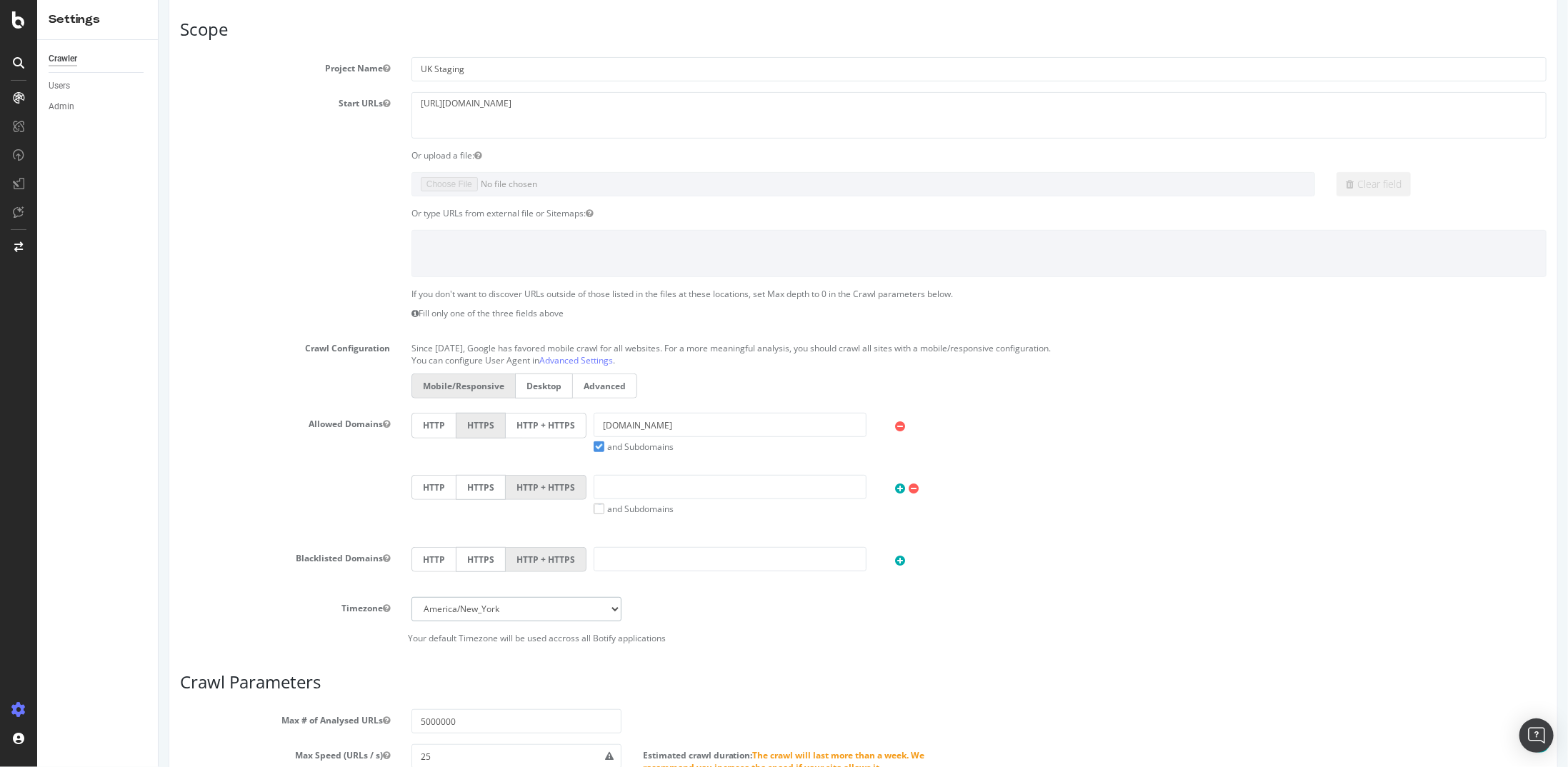
scroll to position [600, 0]
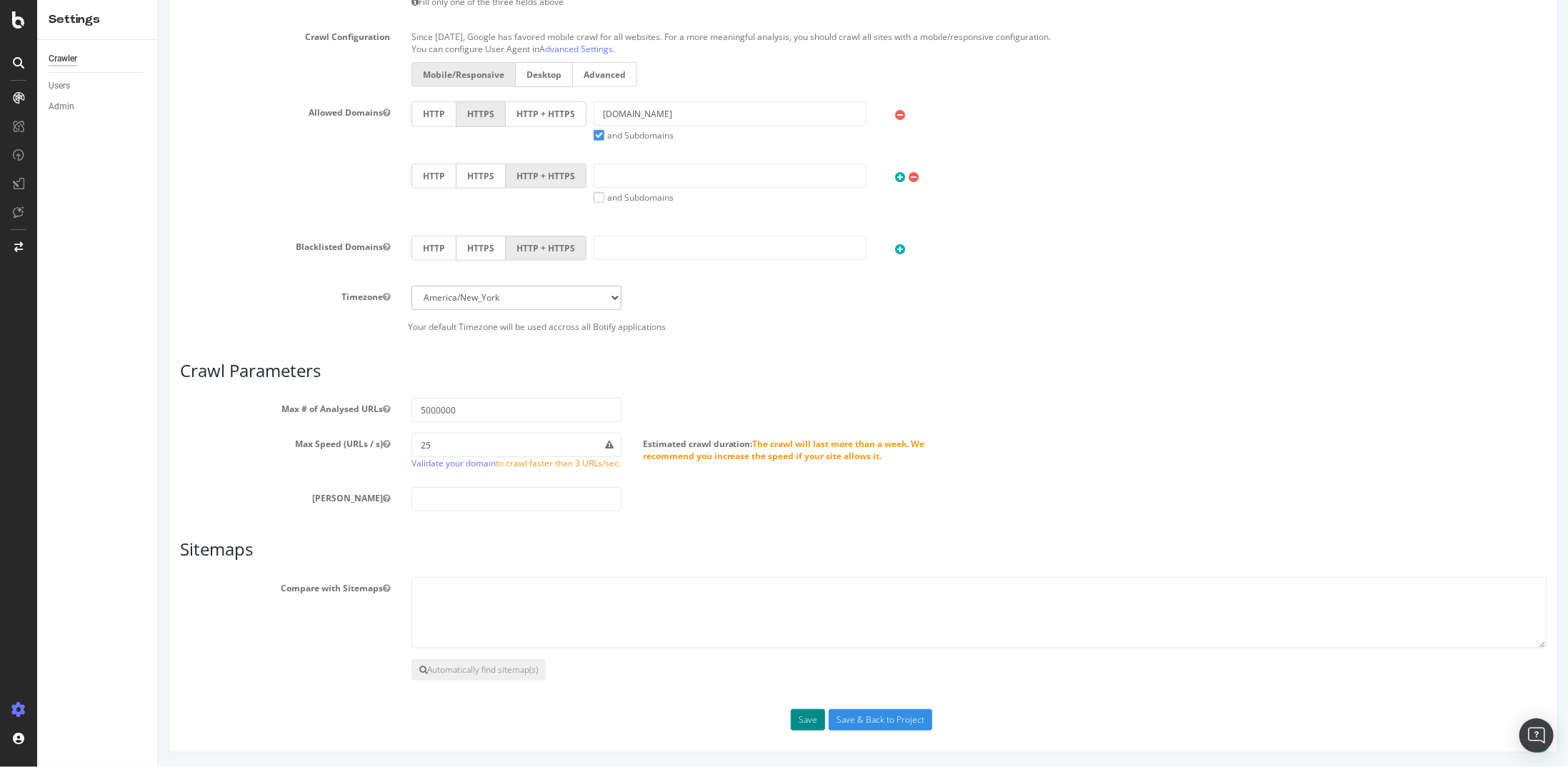
click at [803, 716] on button "Save" at bounding box center [807, 720] width 34 height 22
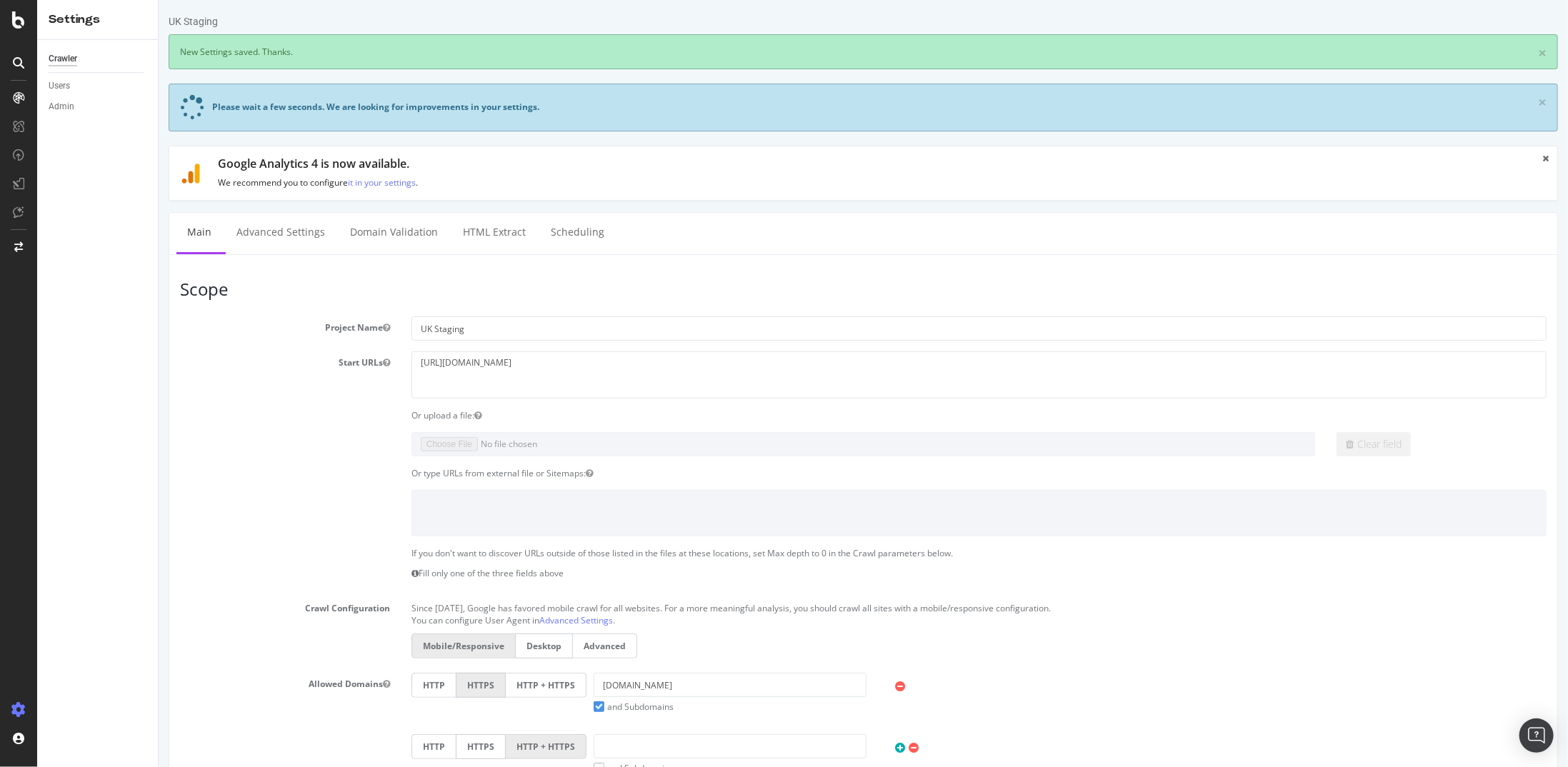
scroll to position [0, 0]
click at [303, 229] on link "Advanced Settings" at bounding box center [280, 232] width 110 height 39
